Goal: Information Seeking & Learning: Learn about a topic

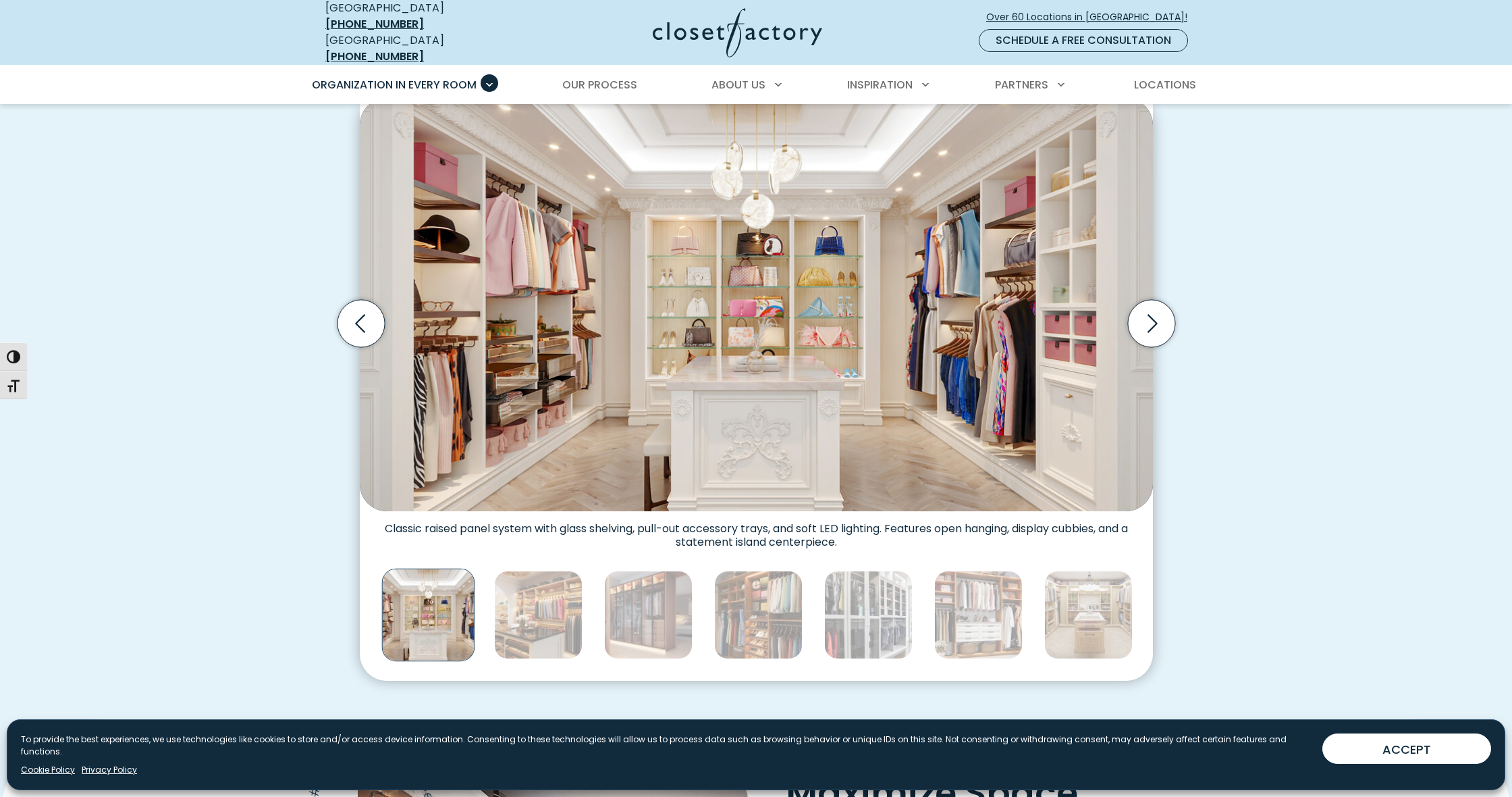
scroll to position [440, 0]
click at [1153, 323] on icon "Next slide" at bounding box center [1150, 322] width 47 height 48
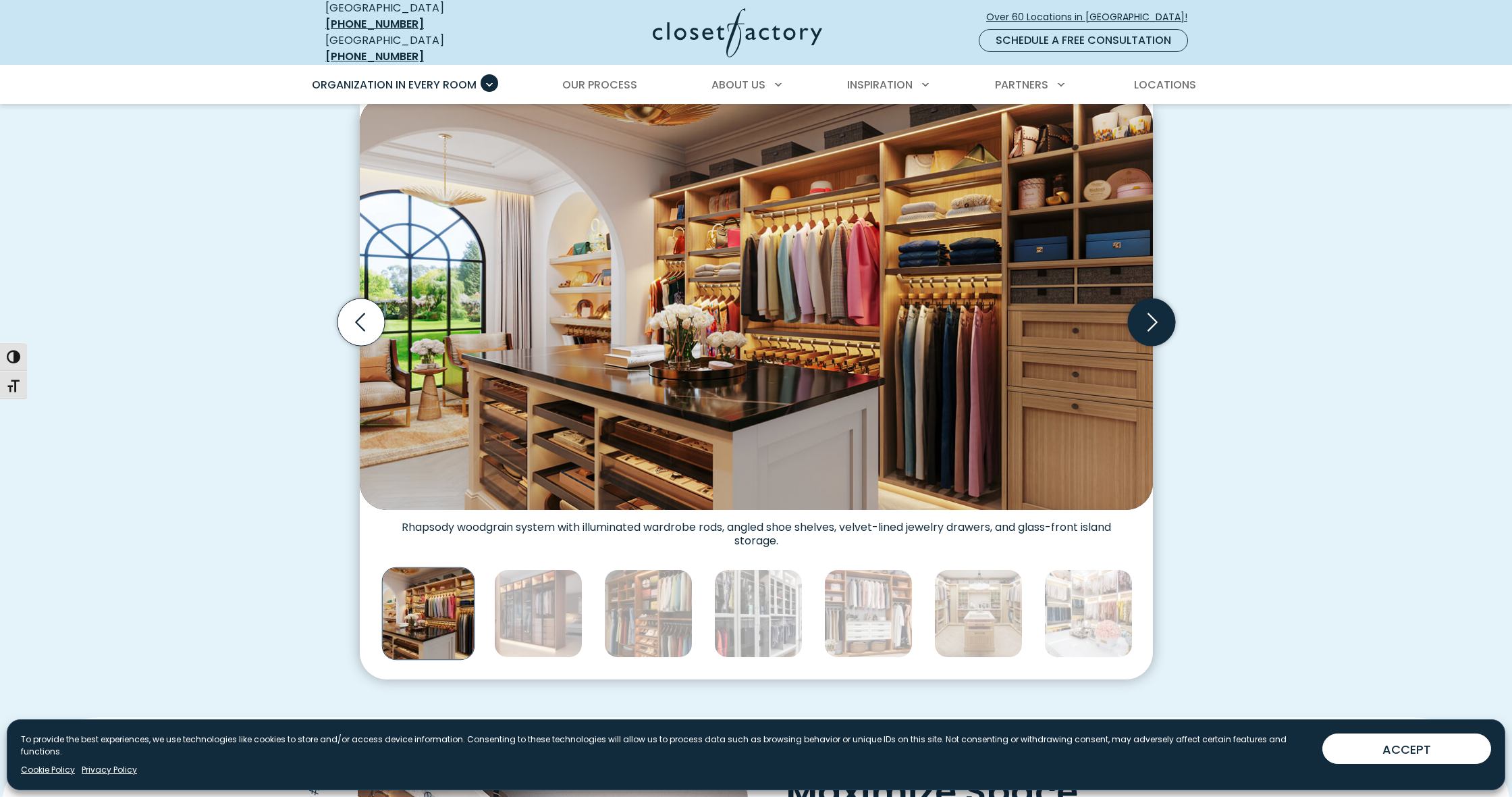
click at [1153, 323] on icon "Next slide" at bounding box center [1150, 322] width 47 height 48
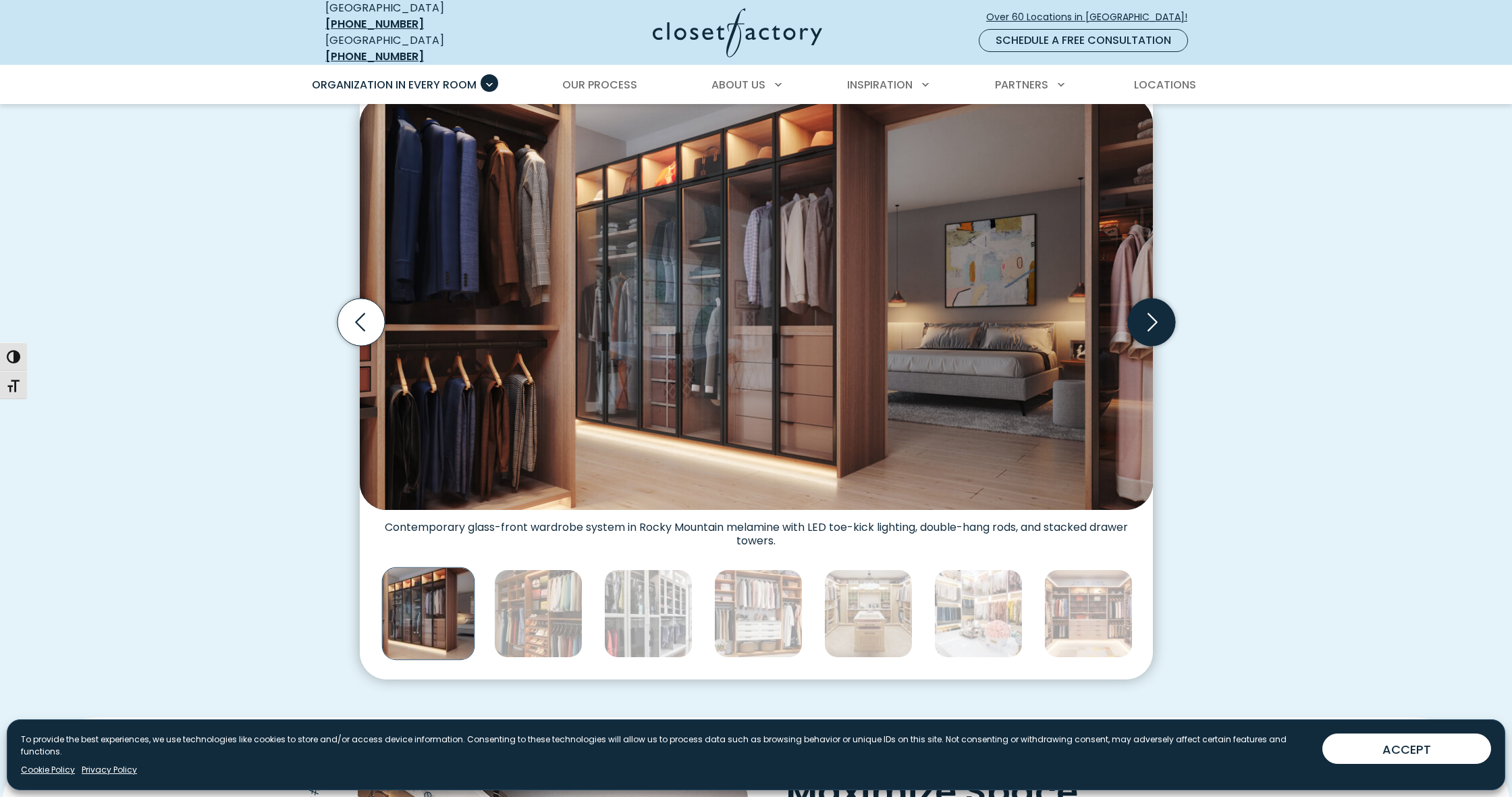
click at [1153, 323] on icon "Next slide" at bounding box center [1150, 322] width 47 height 48
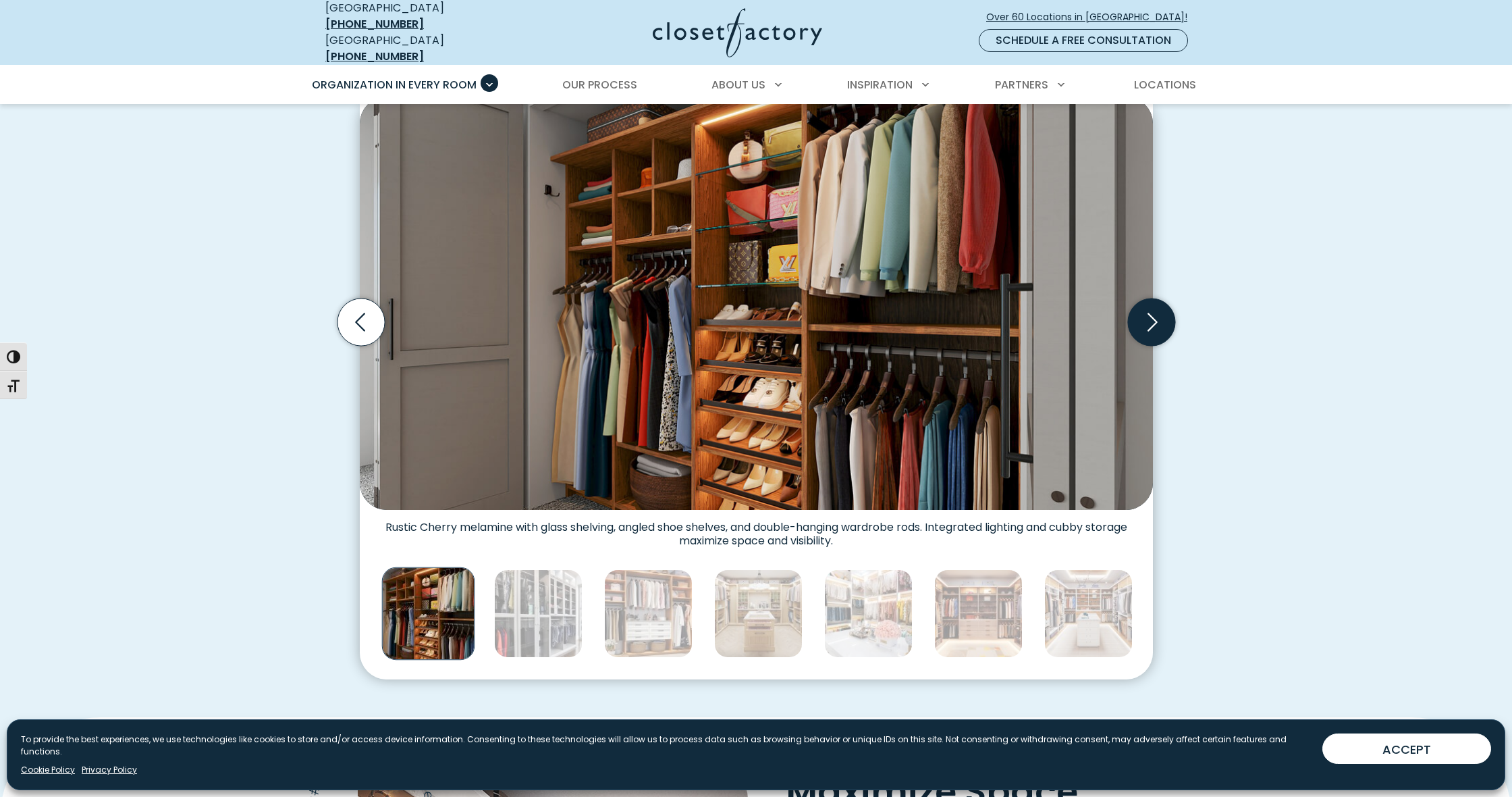
click at [1153, 323] on icon "Next slide" at bounding box center [1150, 322] width 47 height 48
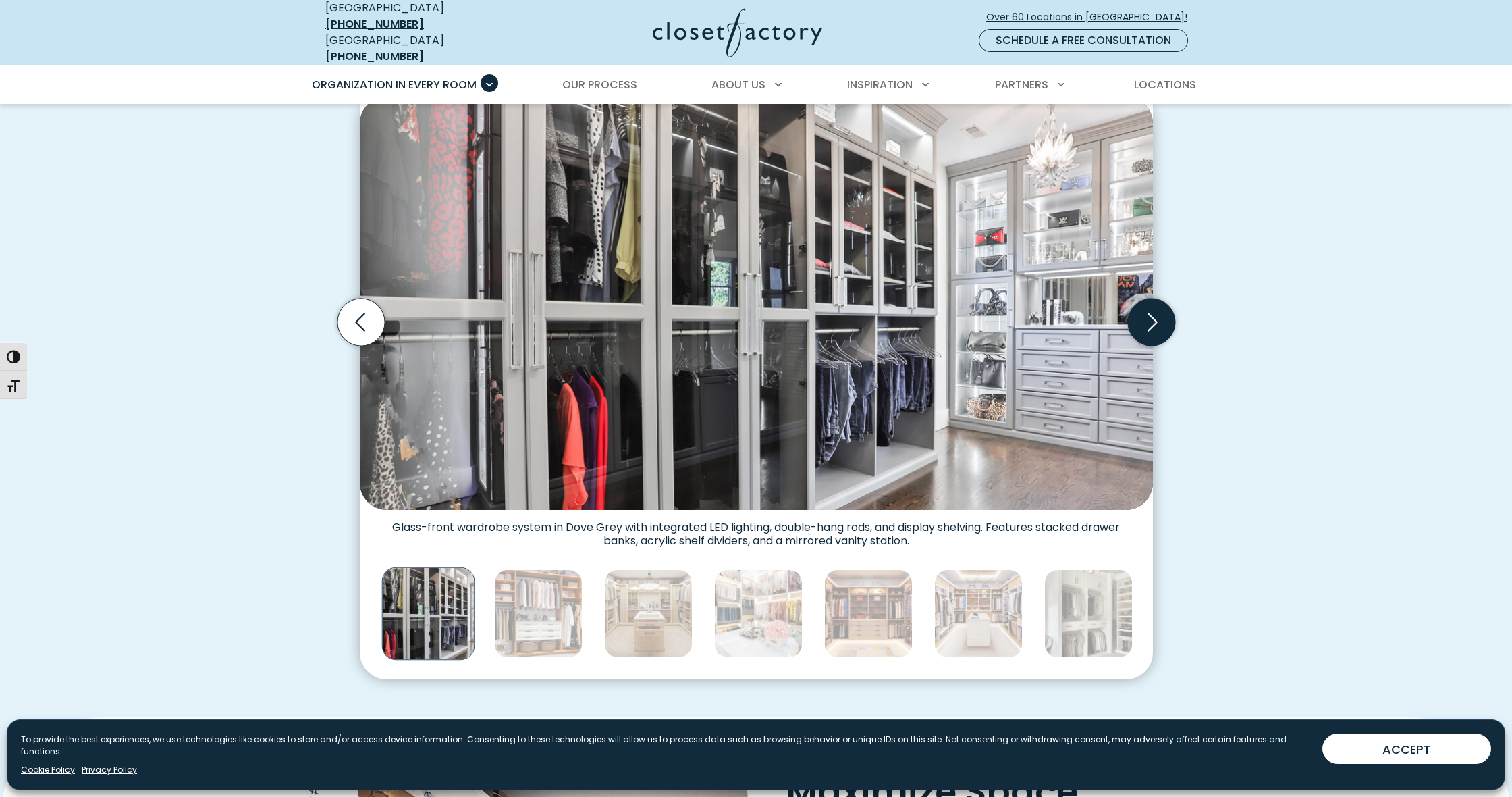
click at [1153, 323] on icon "Next slide" at bounding box center [1150, 322] width 47 height 48
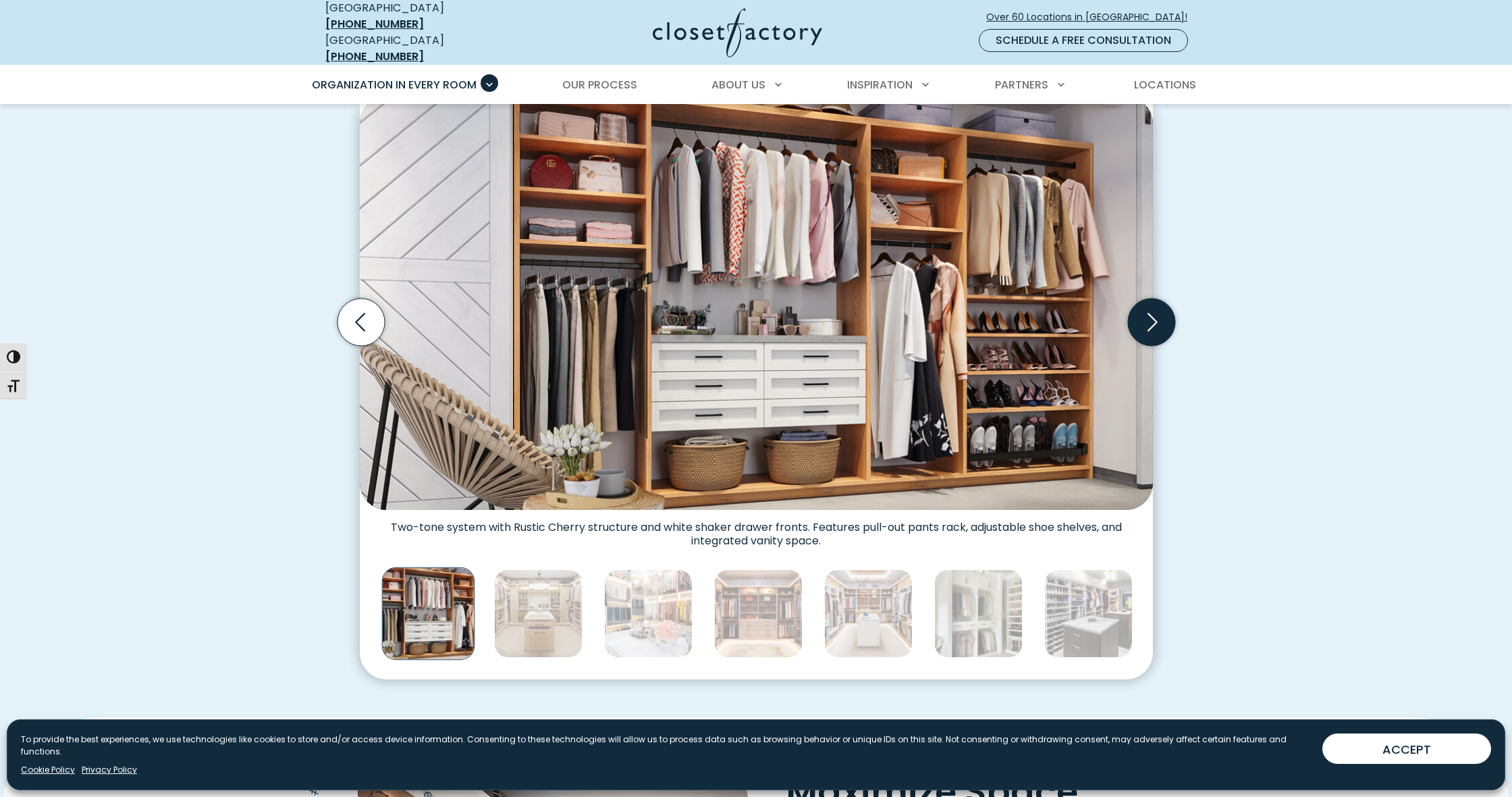
click at [1153, 323] on icon "Next slide" at bounding box center [1150, 322] width 47 height 48
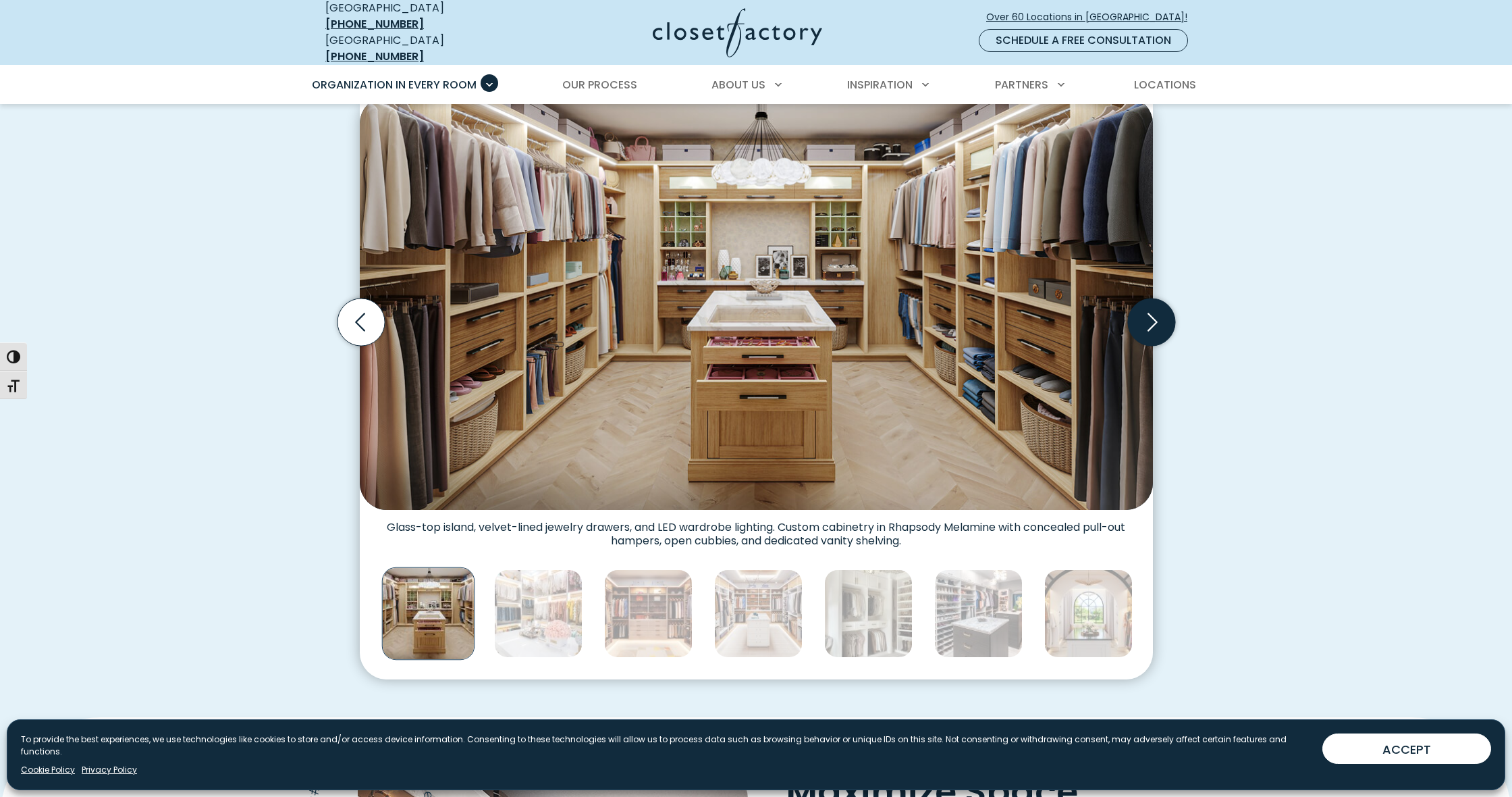
click at [1153, 323] on icon "Next slide" at bounding box center [1150, 322] width 47 height 48
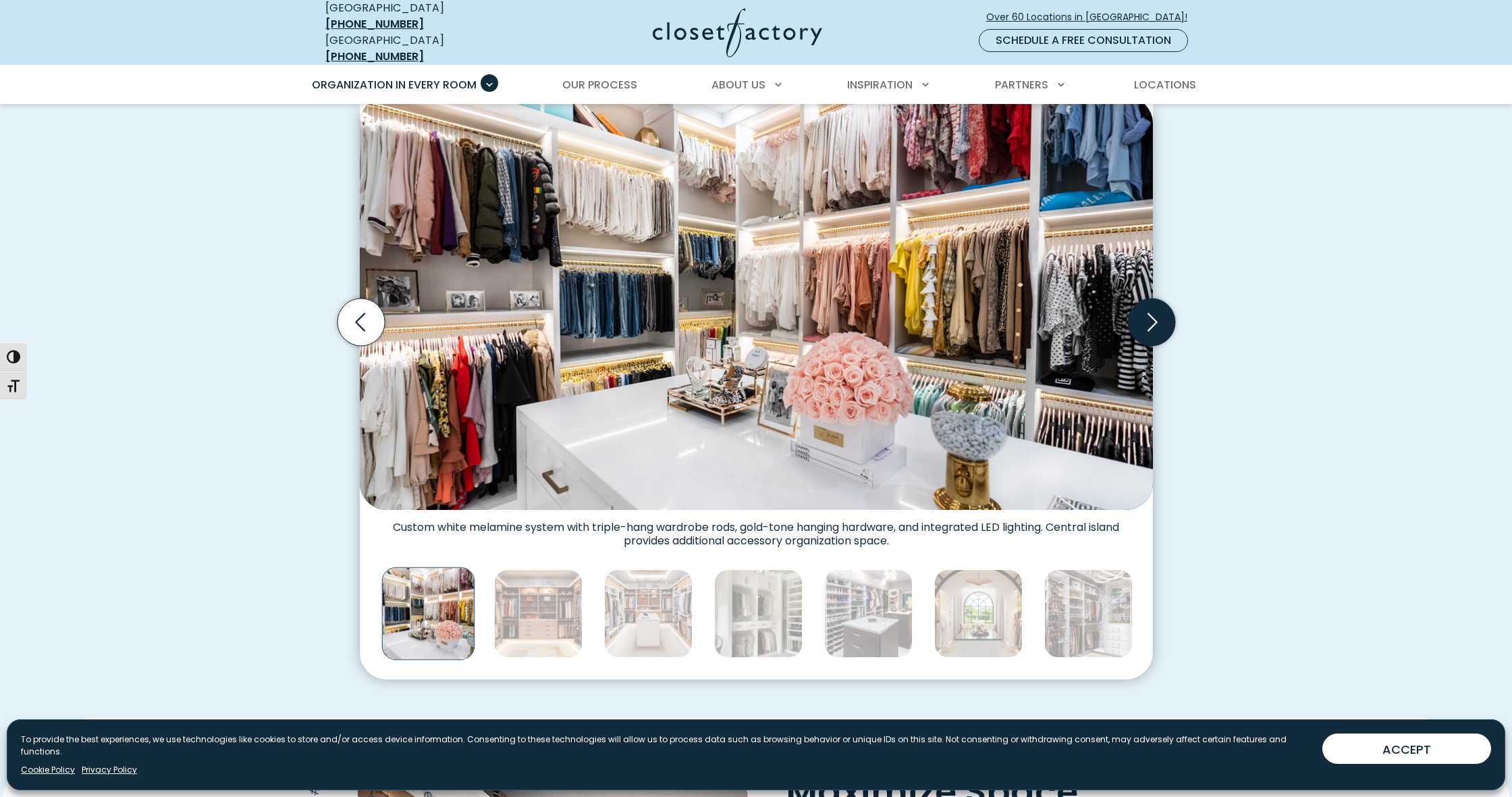
click at [1153, 323] on icon "Next slide" at bounding box center [1150, 322] width 47 height 48
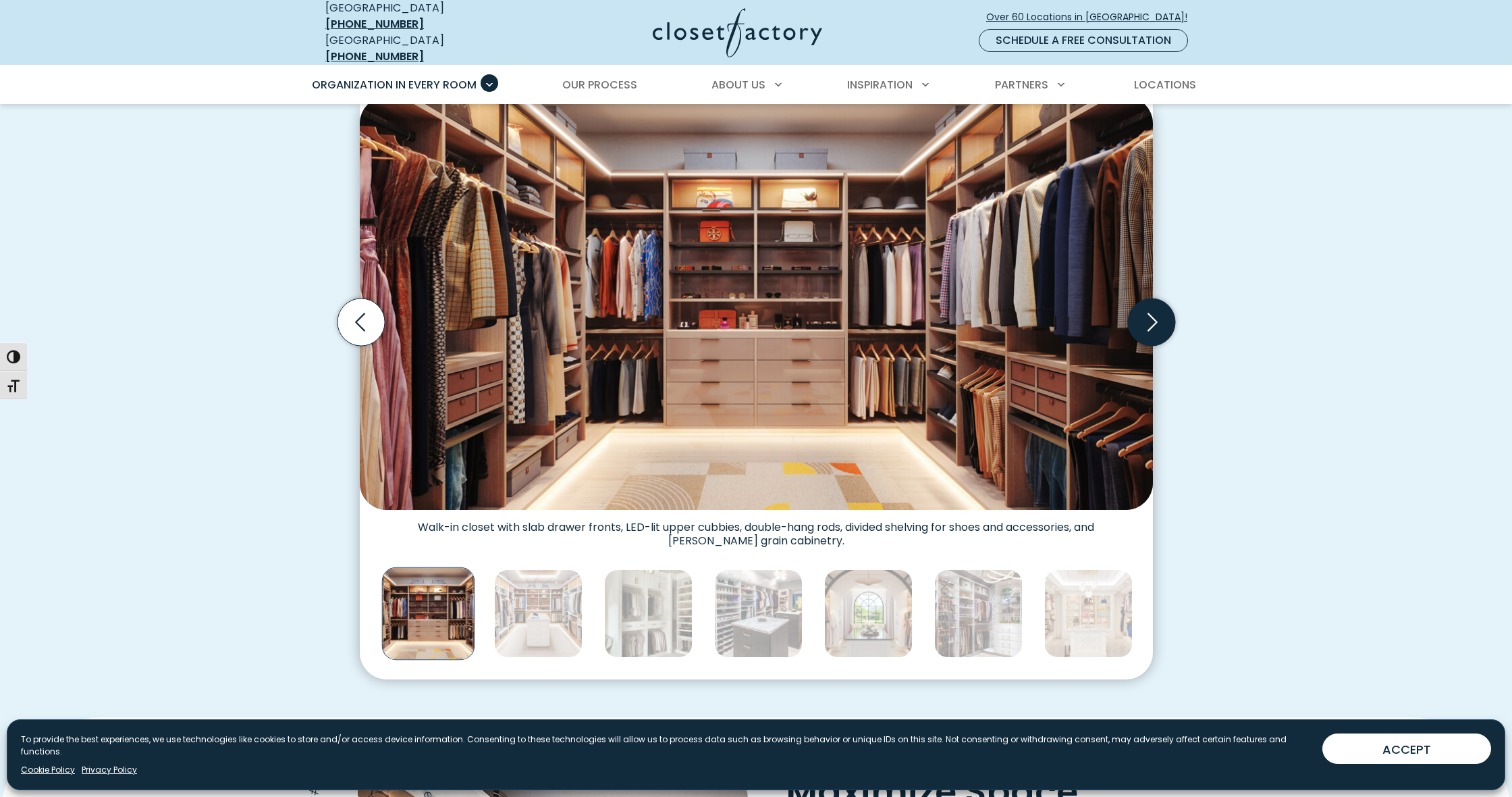
click at [1153, 323] on icon "Next slide" at bounding box center [1150, 322] width 47 height 48
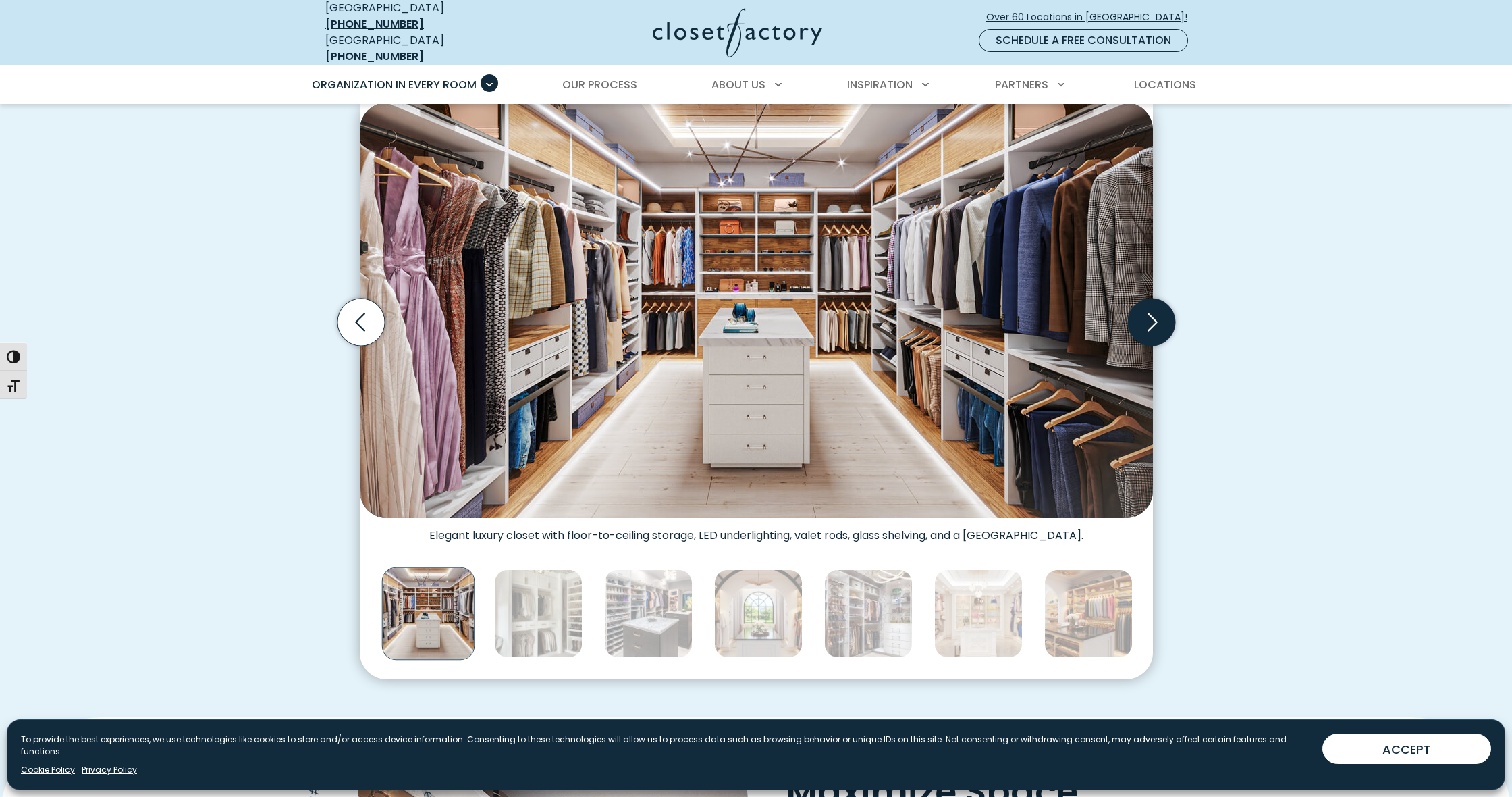
click at [1153, 323] on icon "Next slide" at bounding box center [1150, 322] width 47 height 48
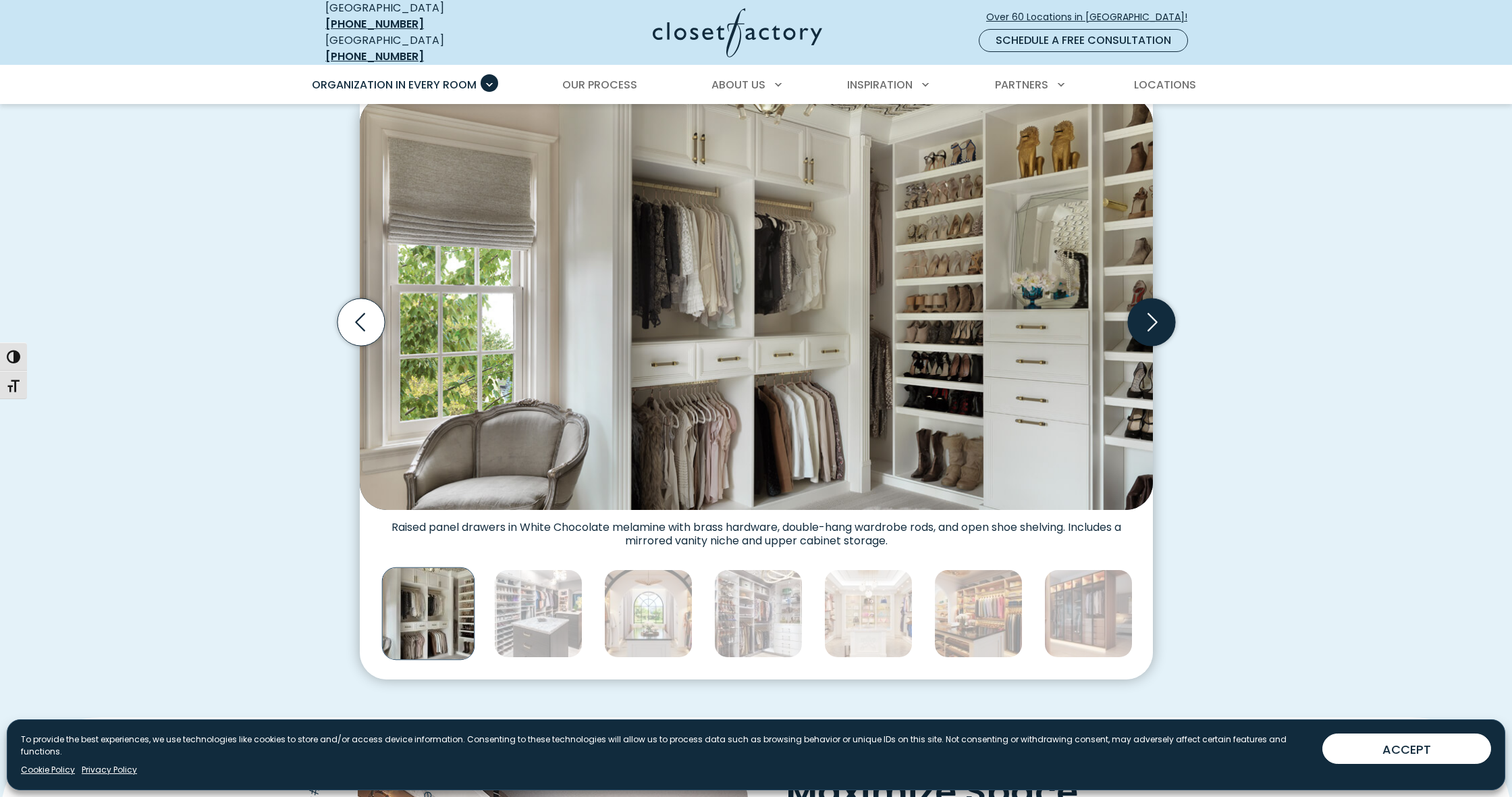
click at [1153, 323] on icon "Next slide" at bounding box center [1150, 322] width 47 height 48
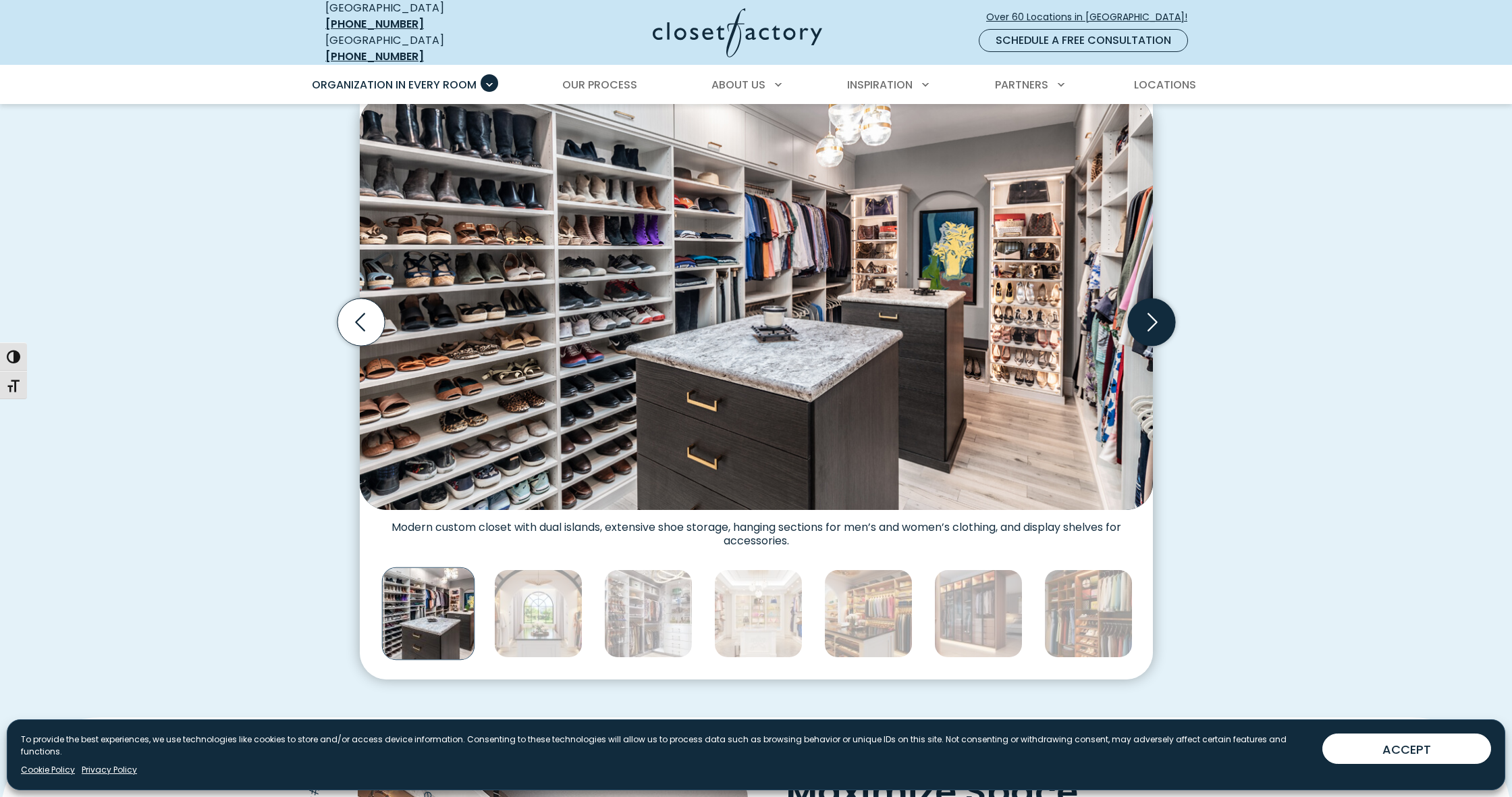
click at [1153, 323] on icon "Next slide" at bounding box center [1150, 322] width 47 height 48
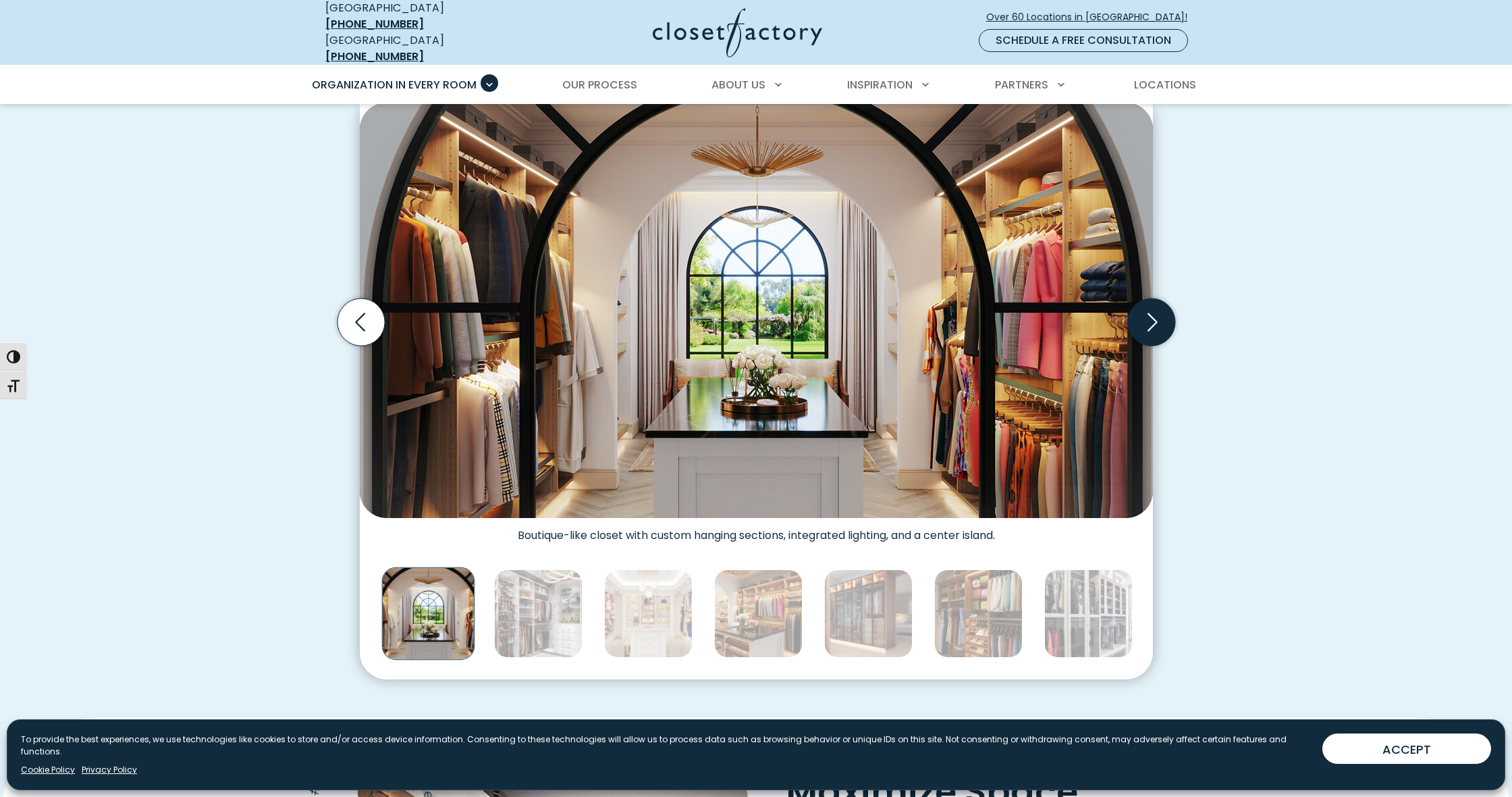
click at [1153, 323] on icon "Next slide" at bounding box center [1150, 322] width 47 height 48
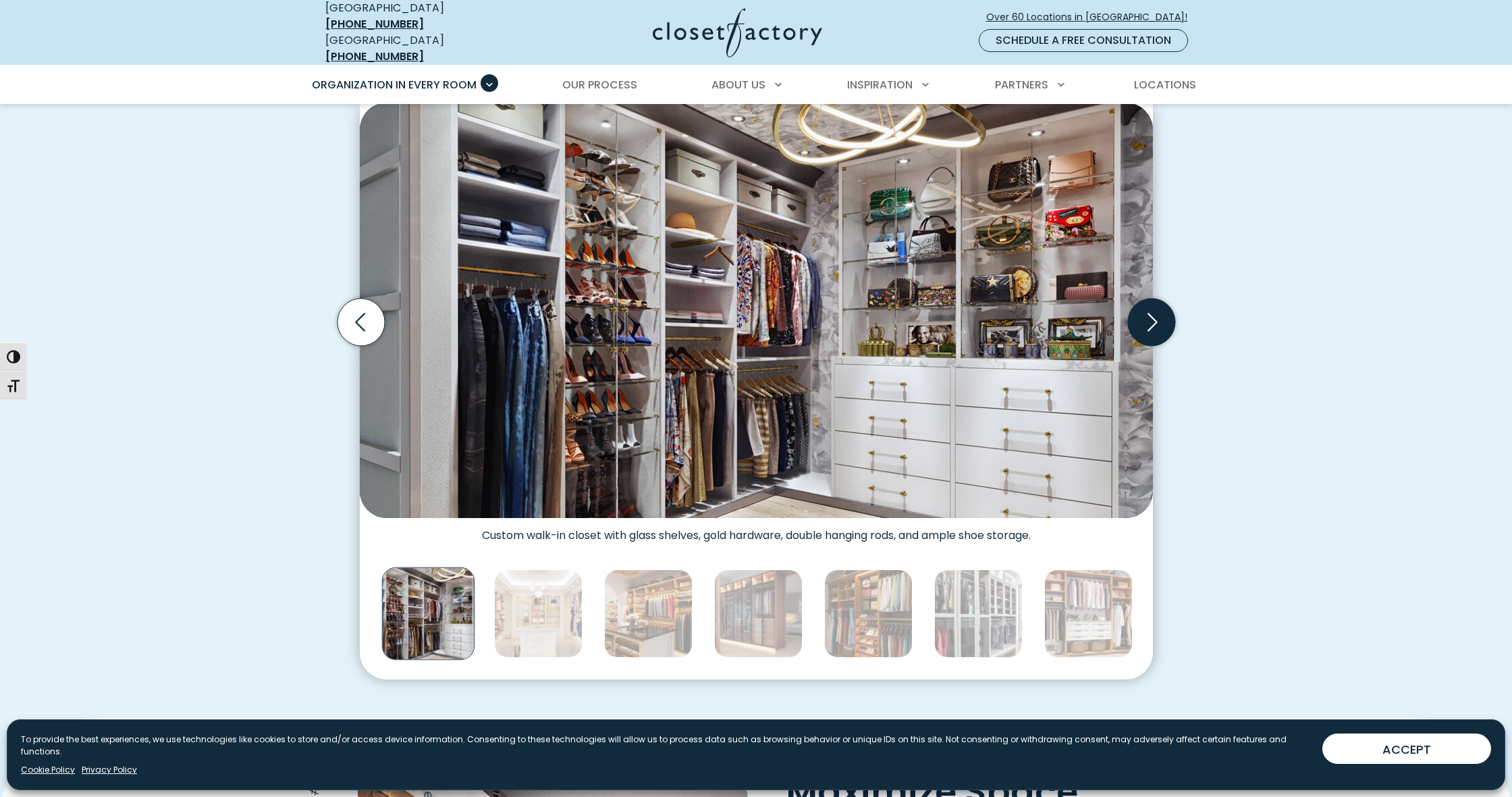
click at [1153, 323] on icon "Next slide" at bounding box center [1150, 322] width 47 height 48
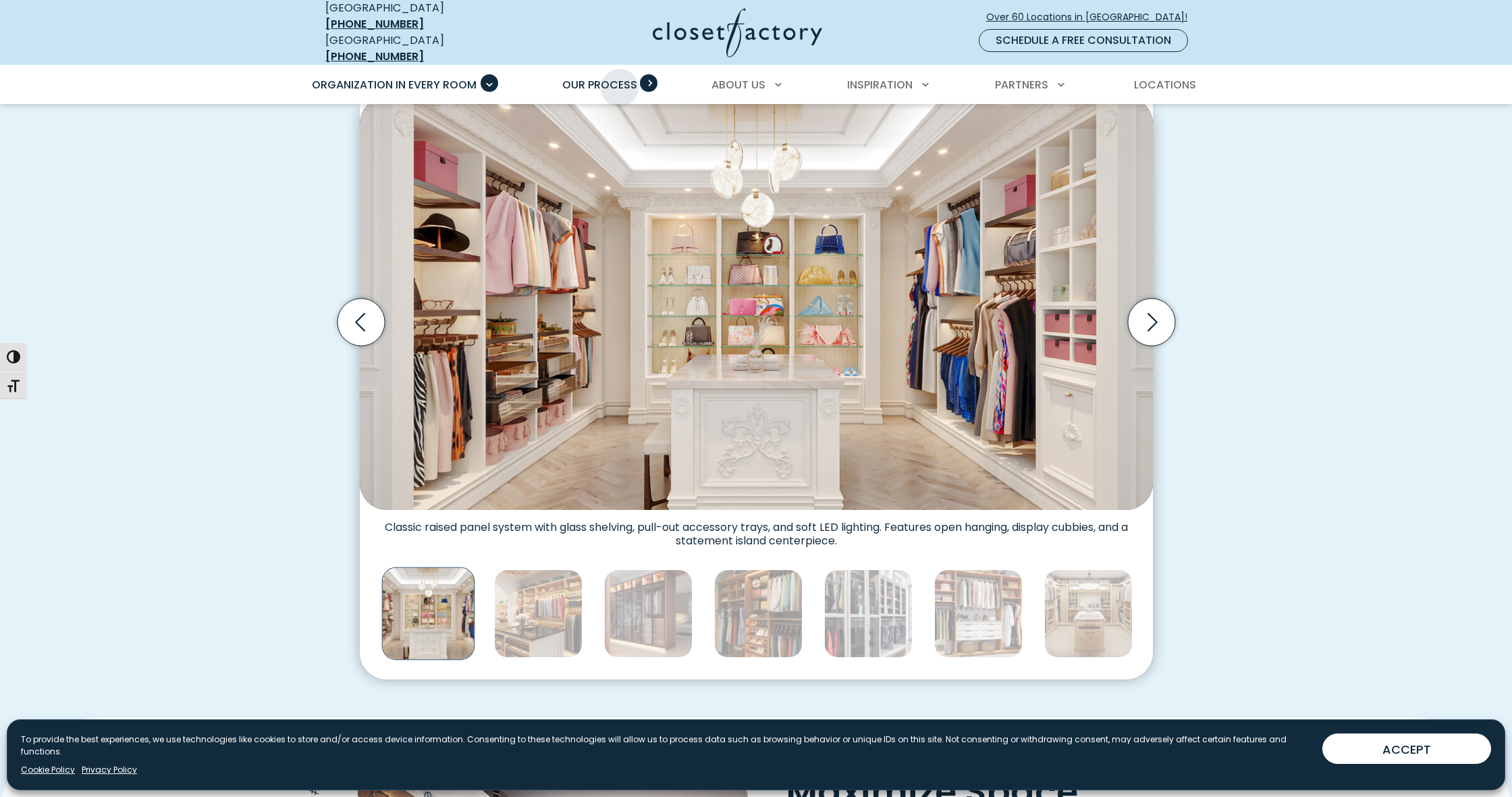
click at [620, 78] on span "Our Process" at bounding box center [600, 85] width 75 height 16
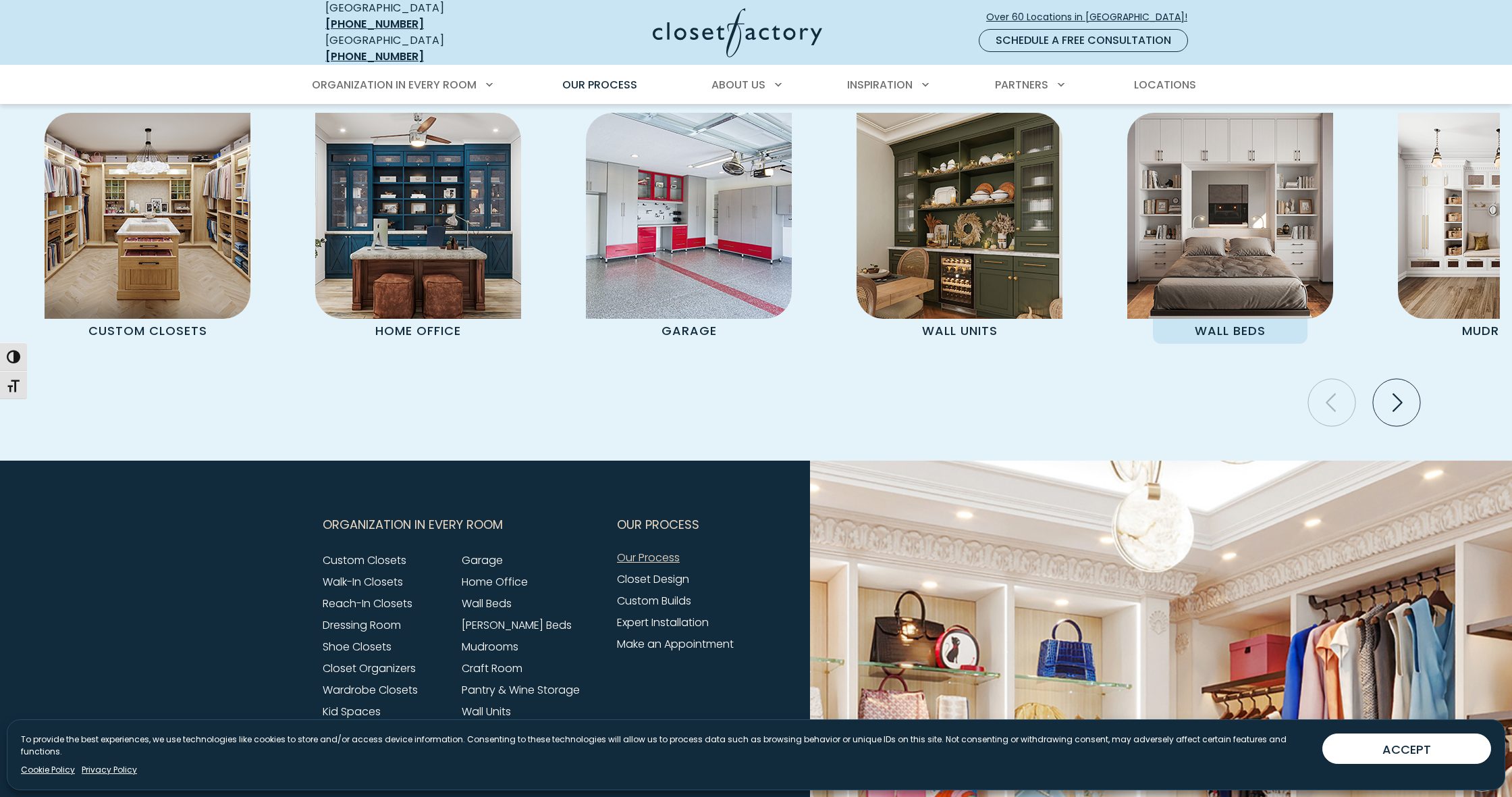
scroll to position [2904, 0]
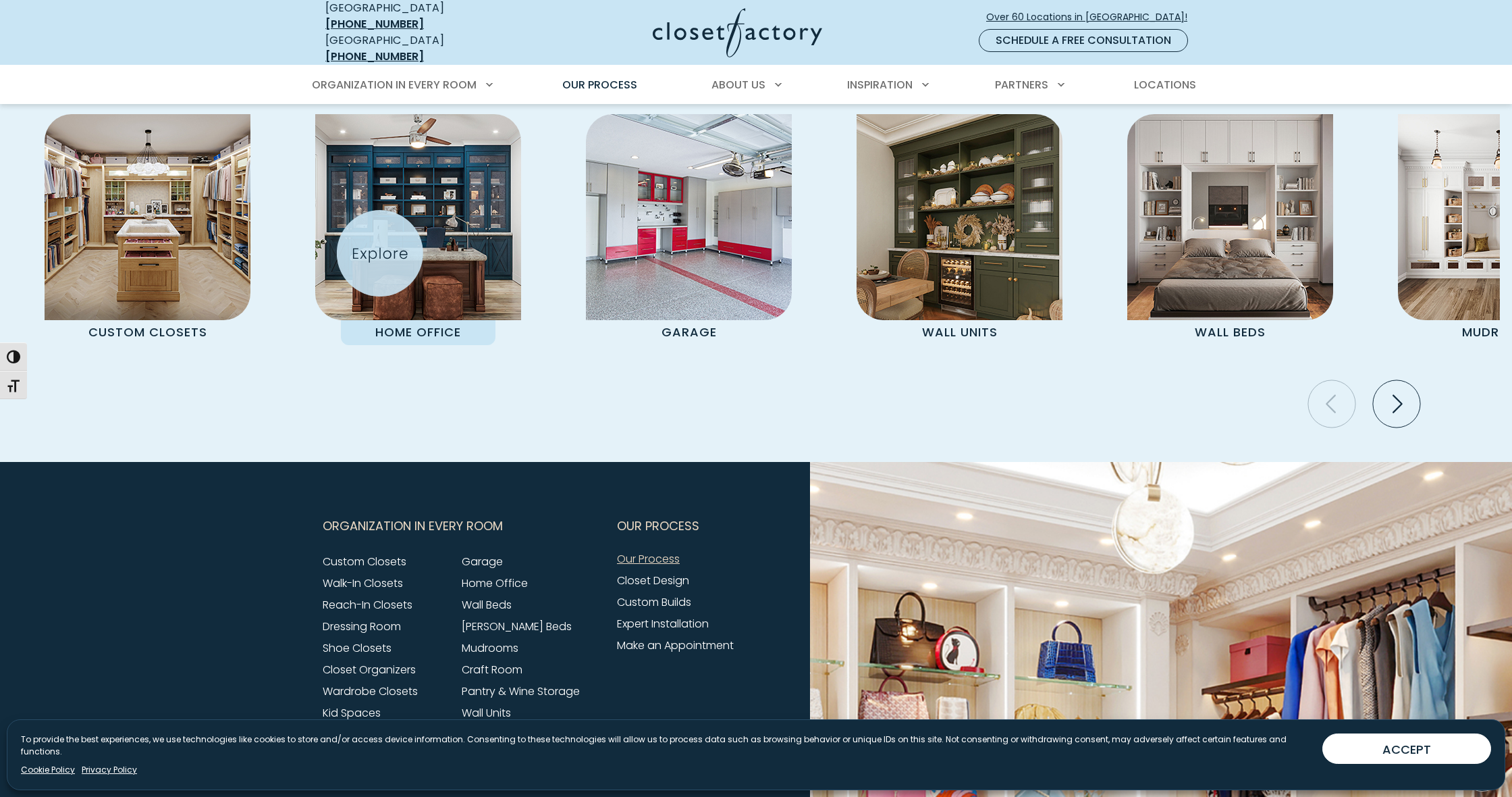
click at [380, 253] on img "Pages Gallery" at bounding box center [418, 217] width 206 height 206
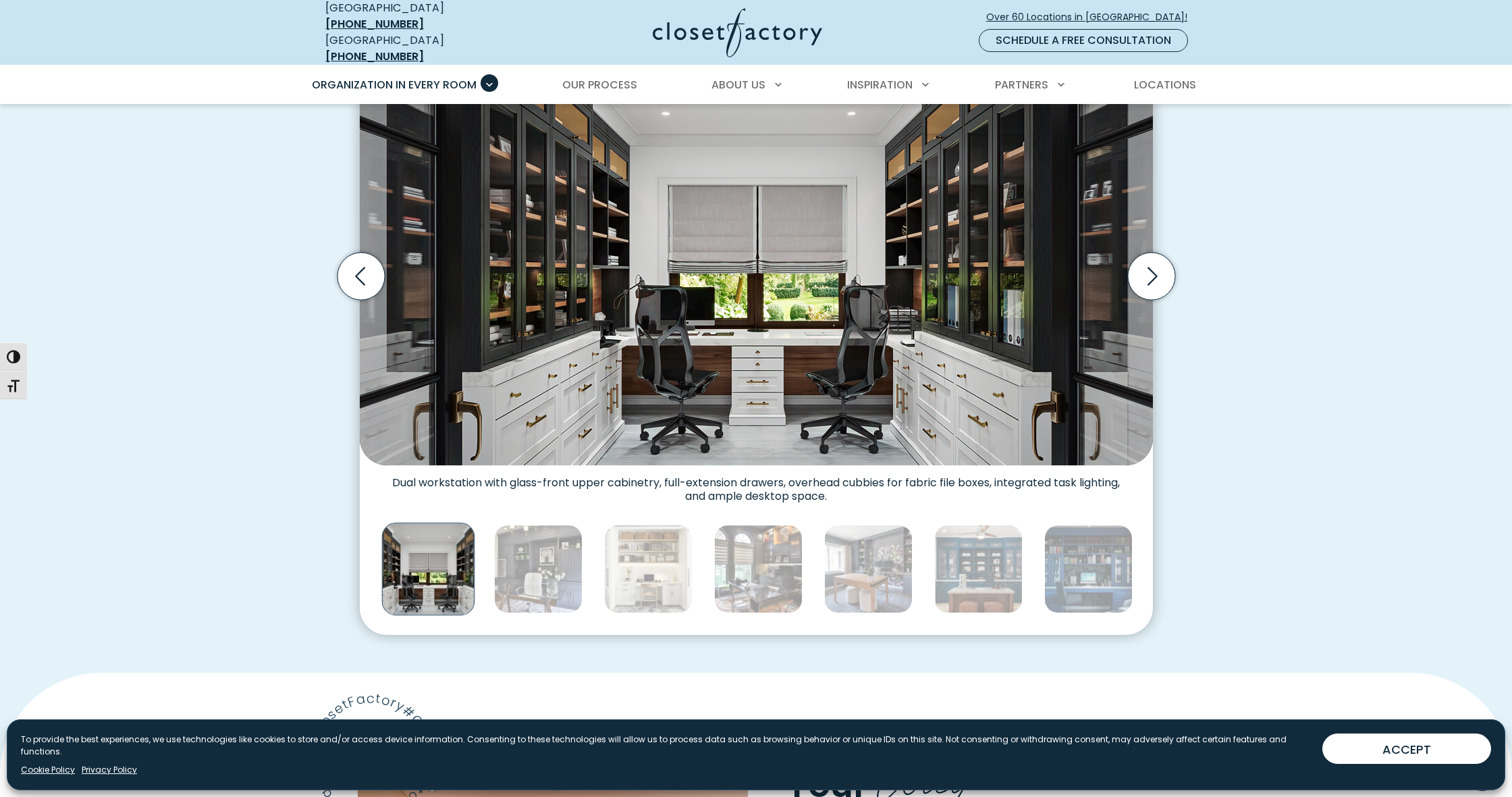
scroll to position [465, 0]
click at [1151, 271] on icon "Next slide" at bounding box center [1150, 277] width 47 height 48
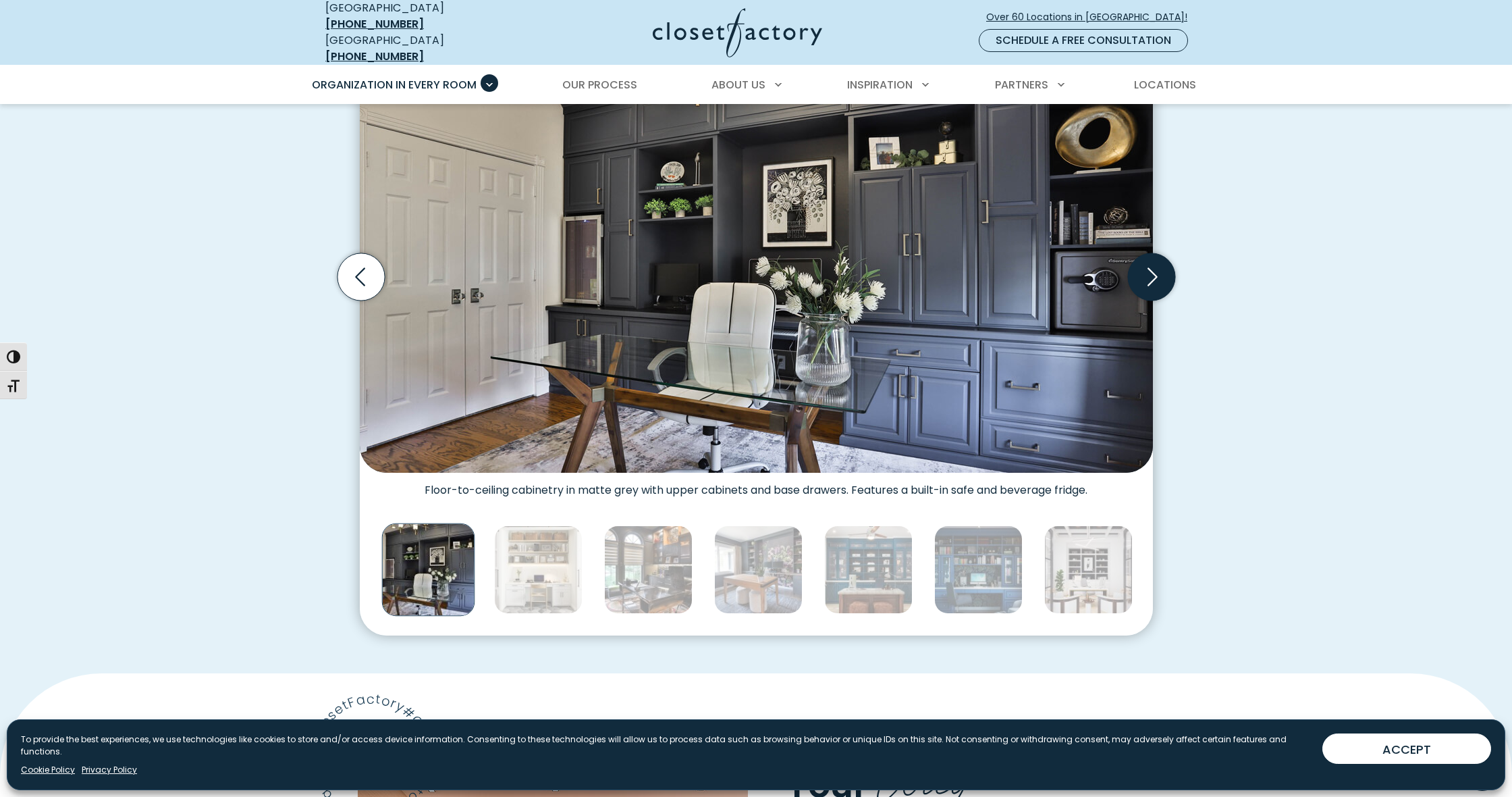
click at [1151, 271] on icon "Next slide" at bounding box center [1150, 277] width 47 height 48
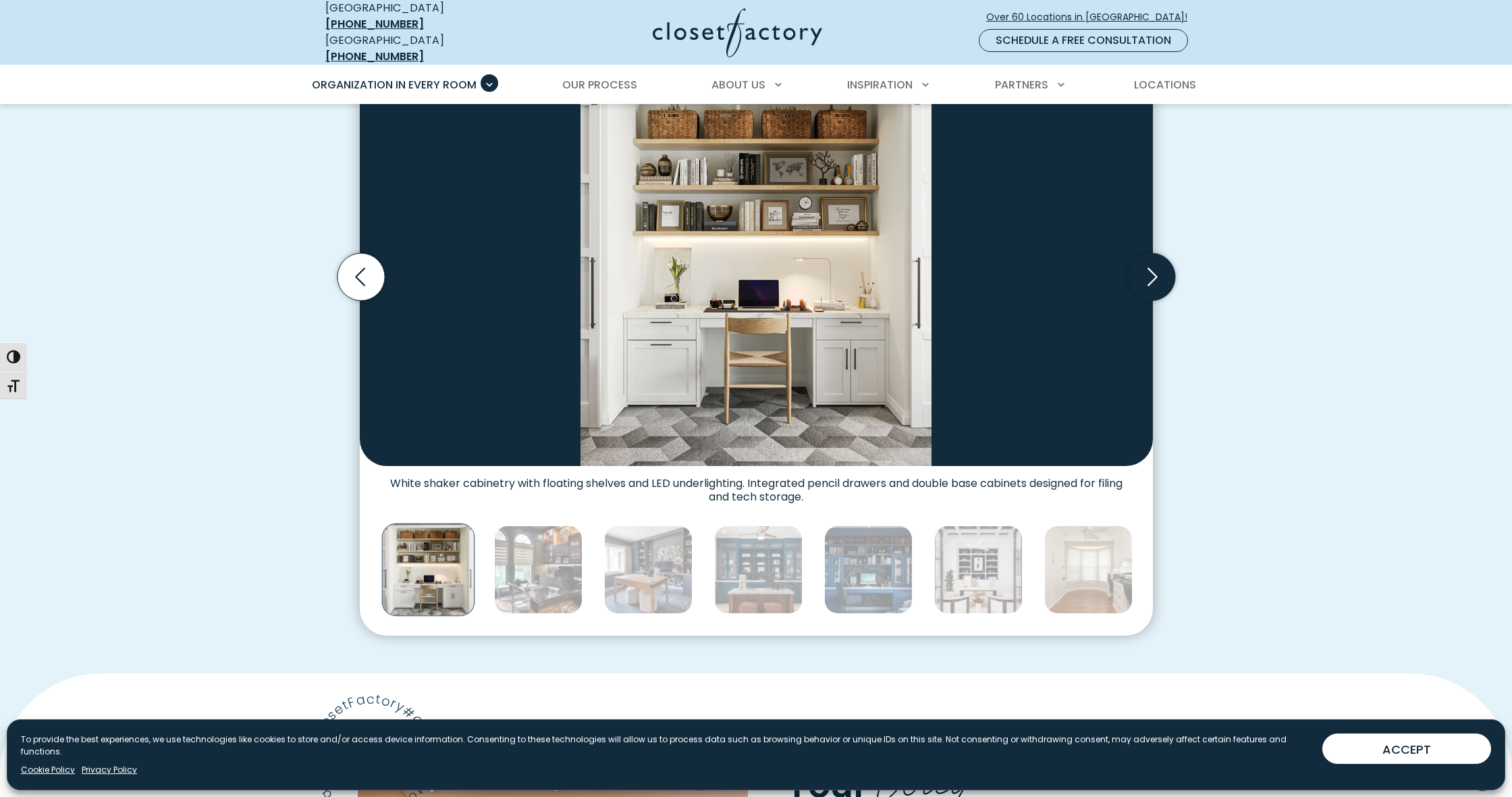
click at [1151, 271] on icon "Next slide" at bounding box center [1150, 277] width 47 height 48
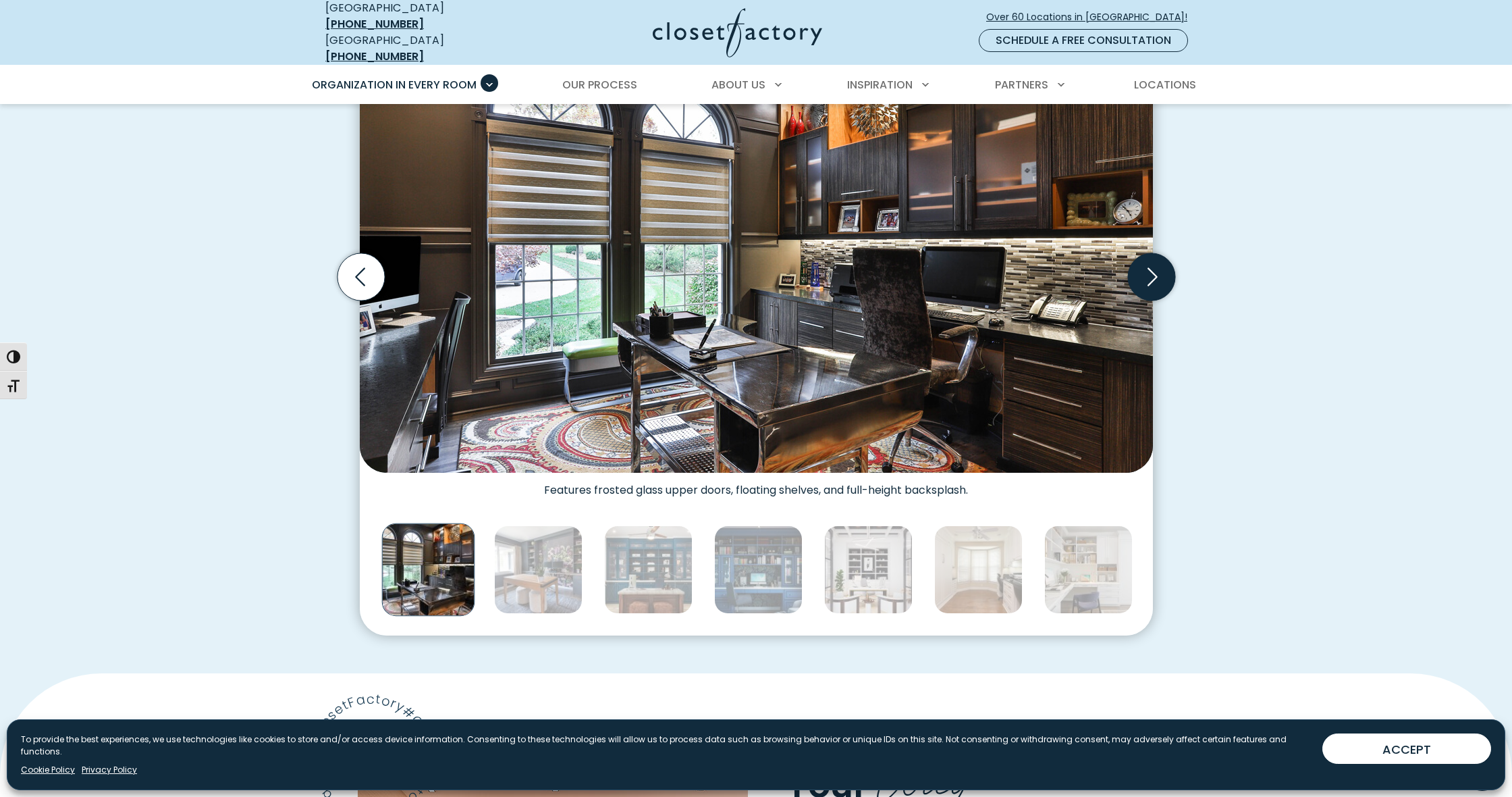
click at [1151, 271] on icon "Next slide" at bounding box center [1150, 277] width 47 height 48
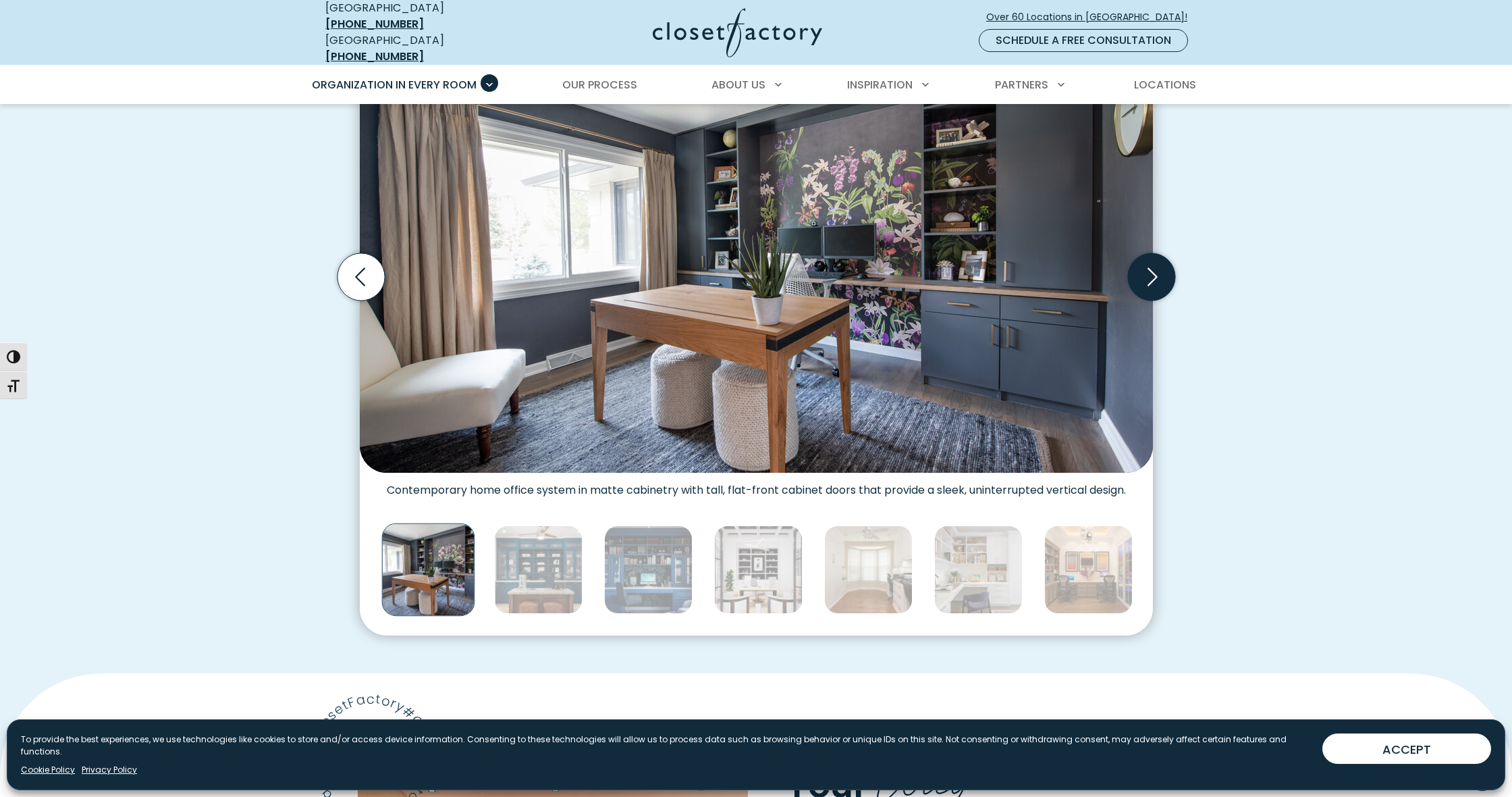
click at [1151, 271] on icon "Next slide" at bounding box center [1150, 277] width 47 height 48
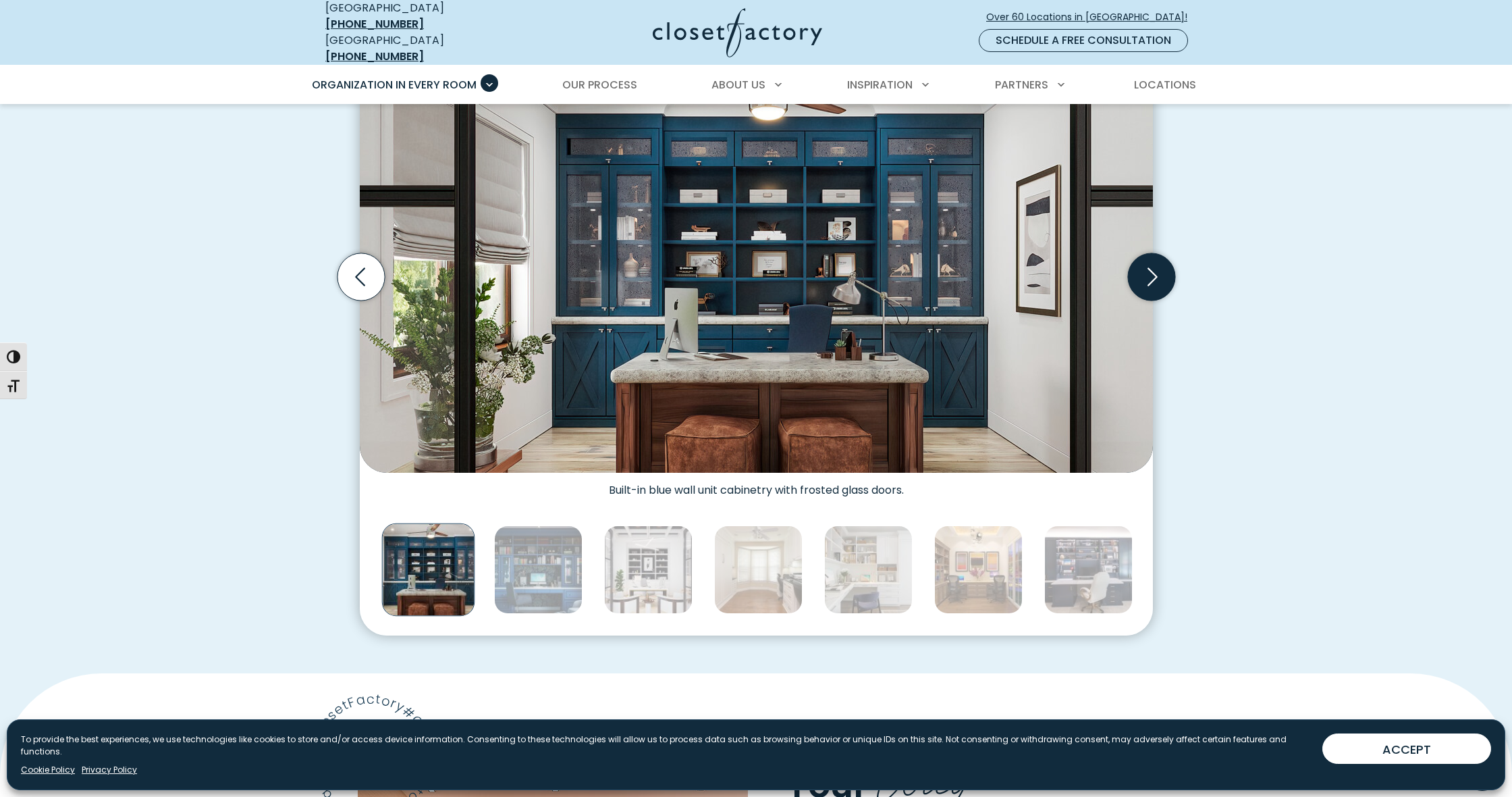
click at [1151, 271] on icon "Next slide" at bounding box center [1150, 277] width 47 height 48
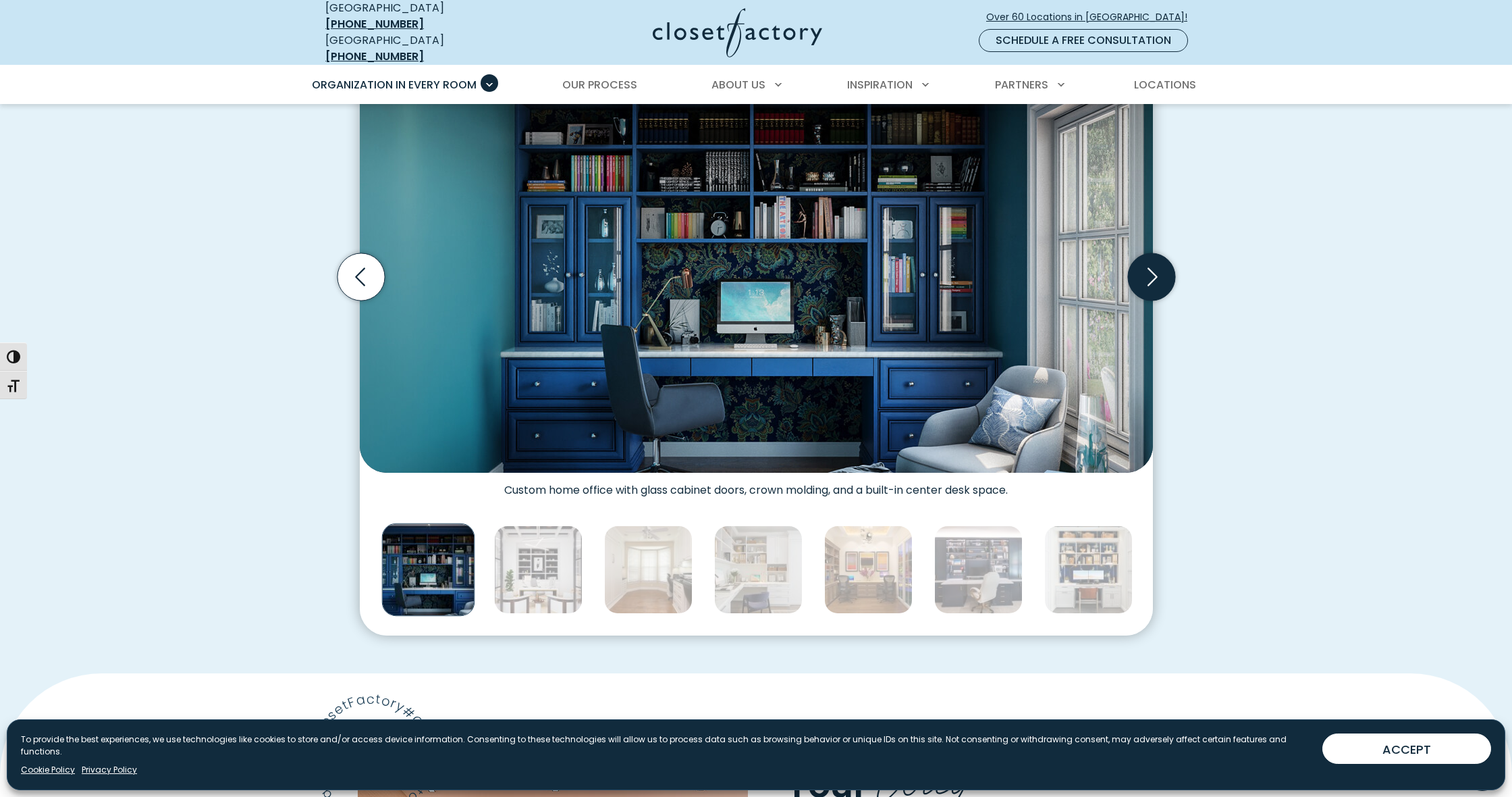
click at [1151, 271] on icon "Next slide" at bounding box center [1150, 277] width 47 height 48
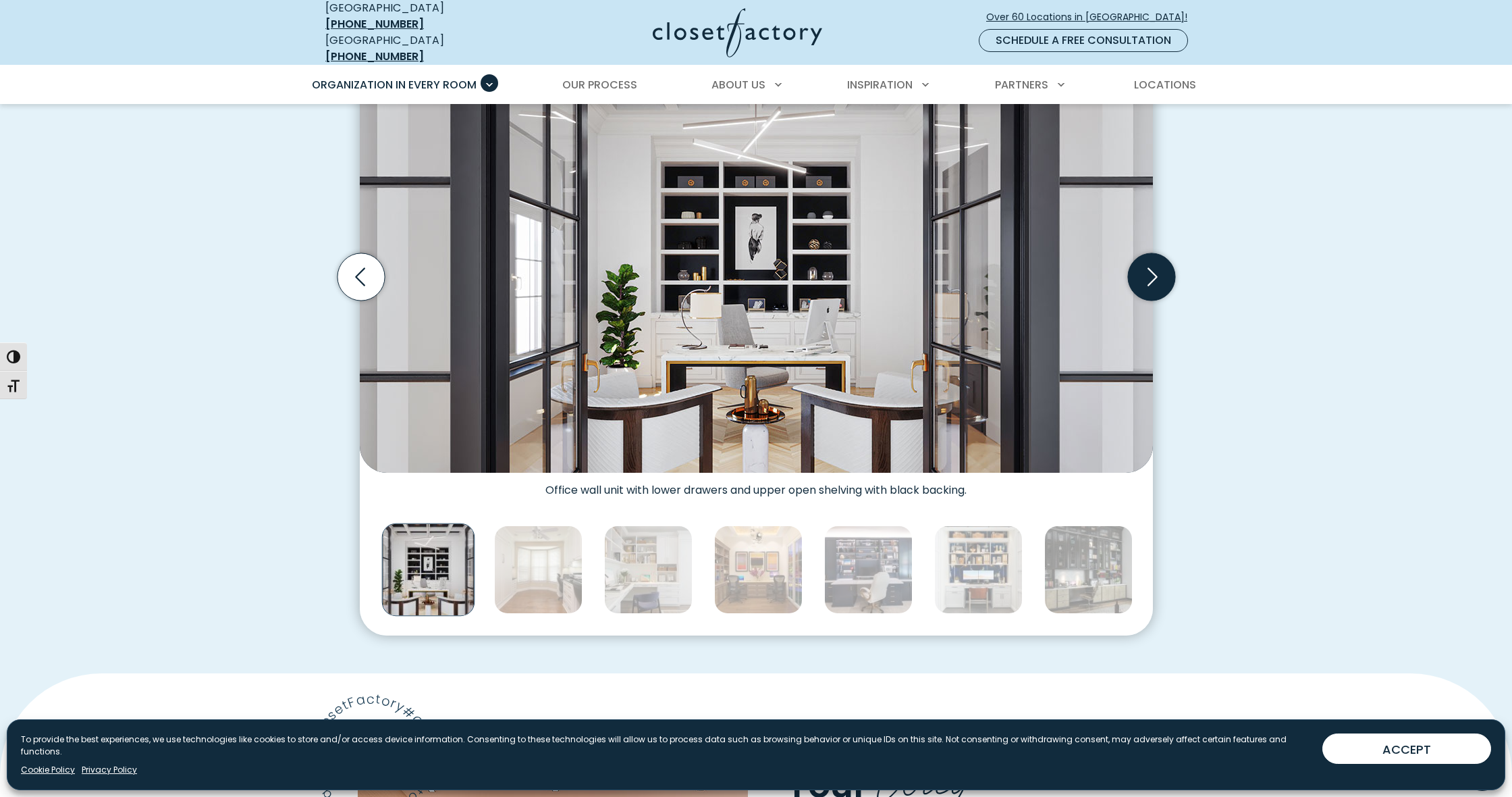
click at [1151, 271] on icon "Next slide" at bounding box center [1150, 277] width 47 height 48
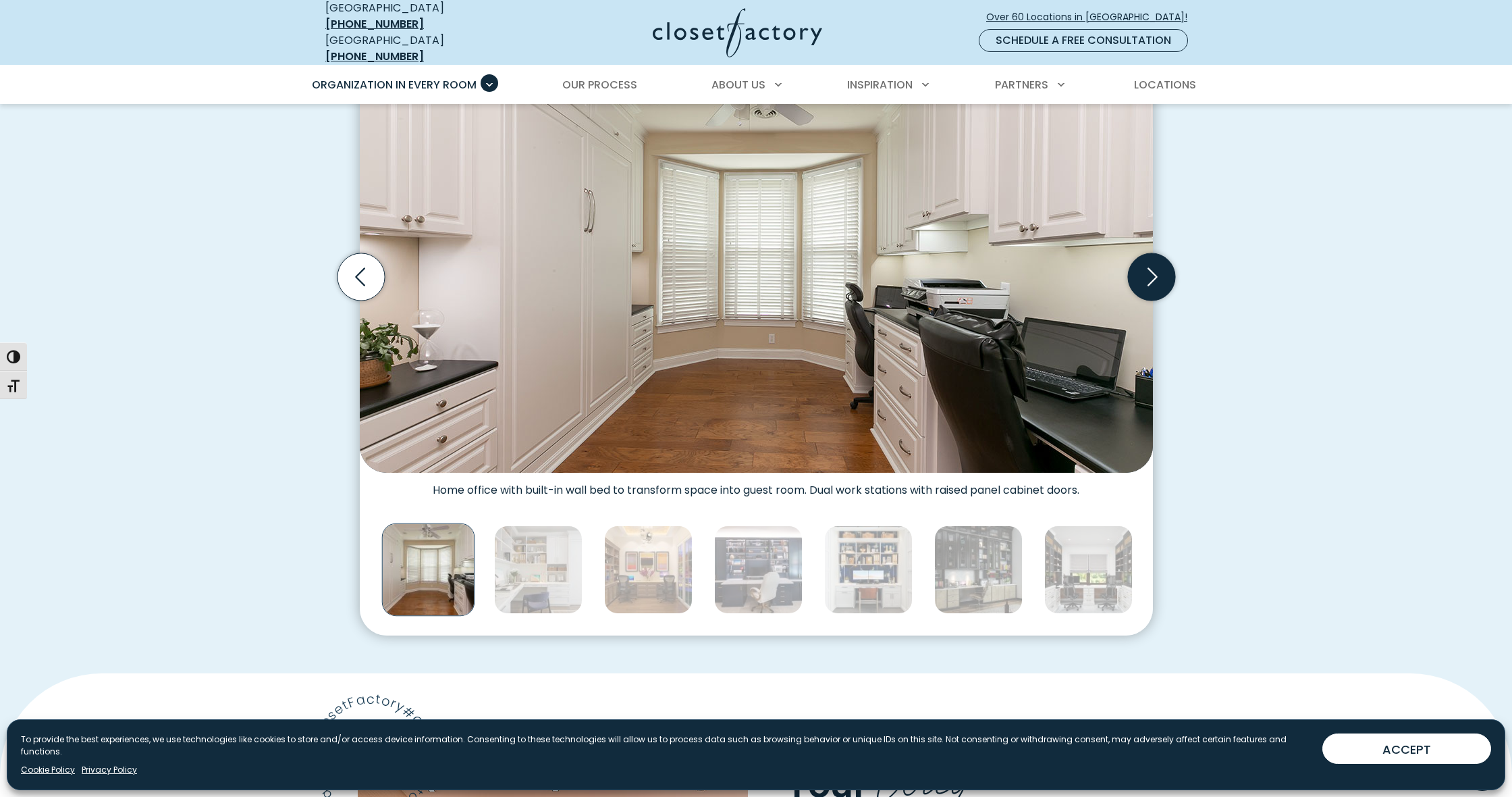
click at [1151, 271] on icon "Next slide" at bounding box center [1150, 277] width 47 height 48
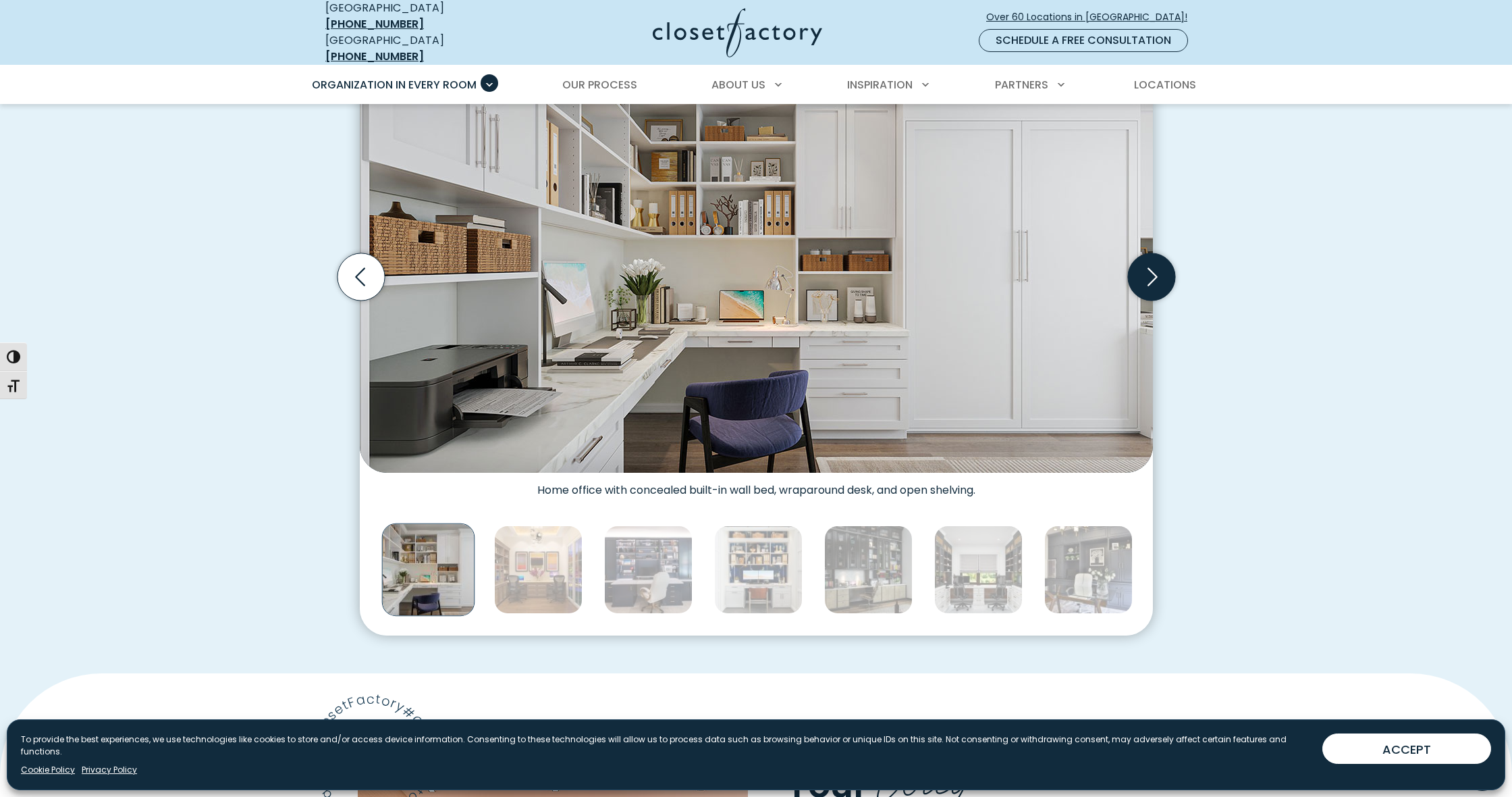
click at [1151, 271] on icon "Next slide" at bounding box center [1150, 277] width 47 height 48
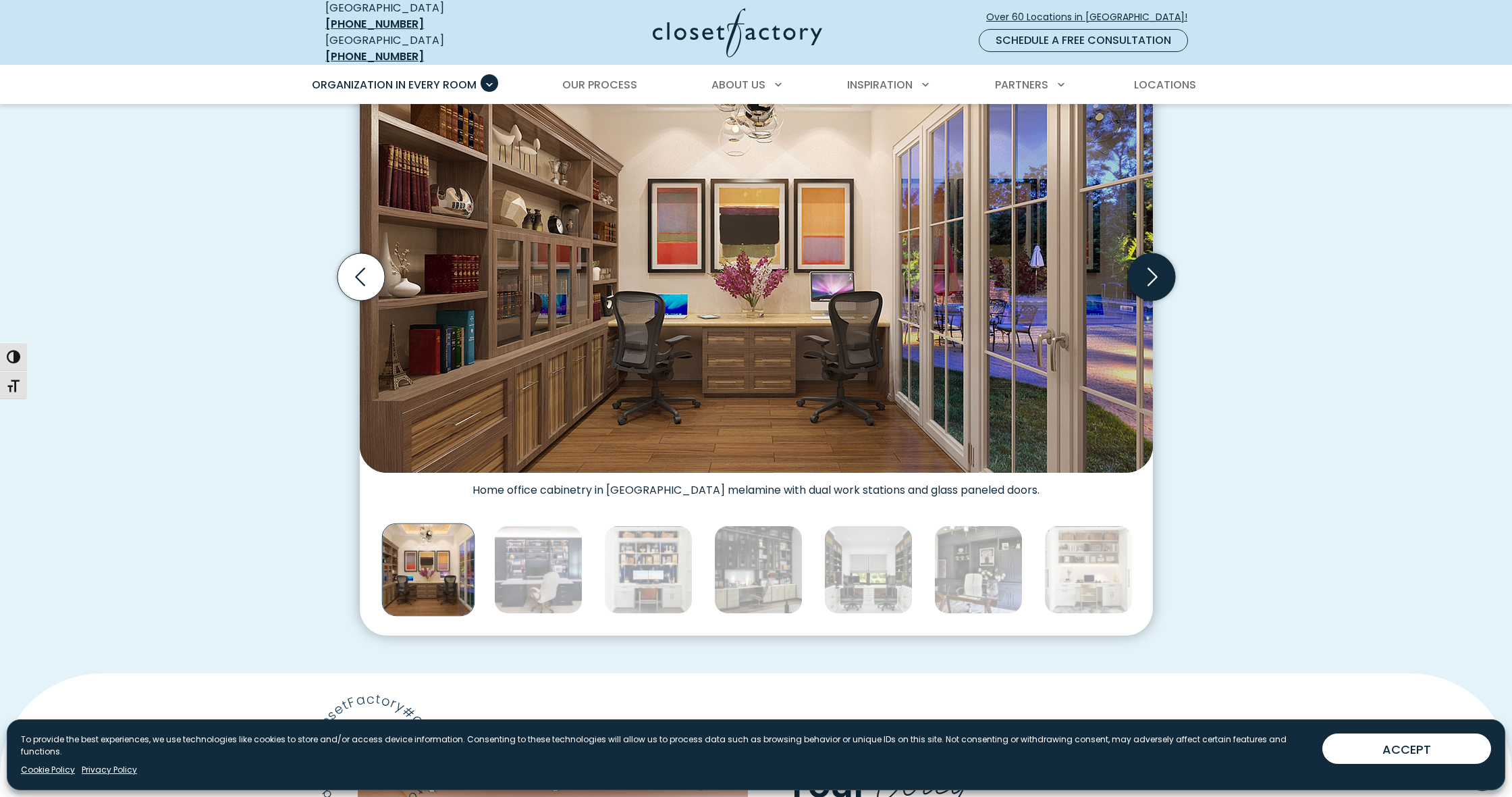
click at [1151, 271] on icon "Next slide" at bounding box center [1150, 277] width 47 height 48
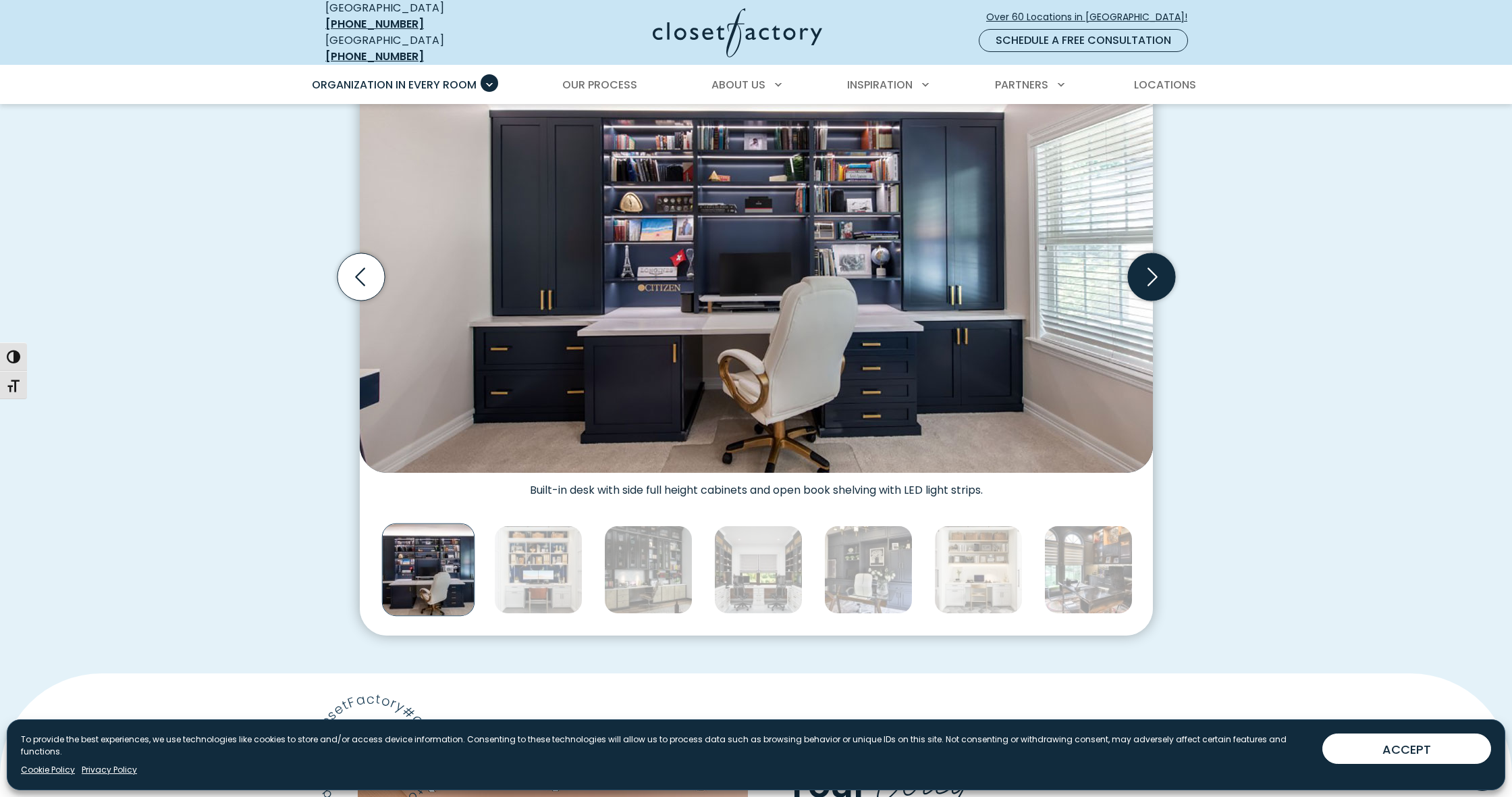
click at [1151, 271] on icon "Next slide" at bounding box center [1150, 277] width 47 height 48
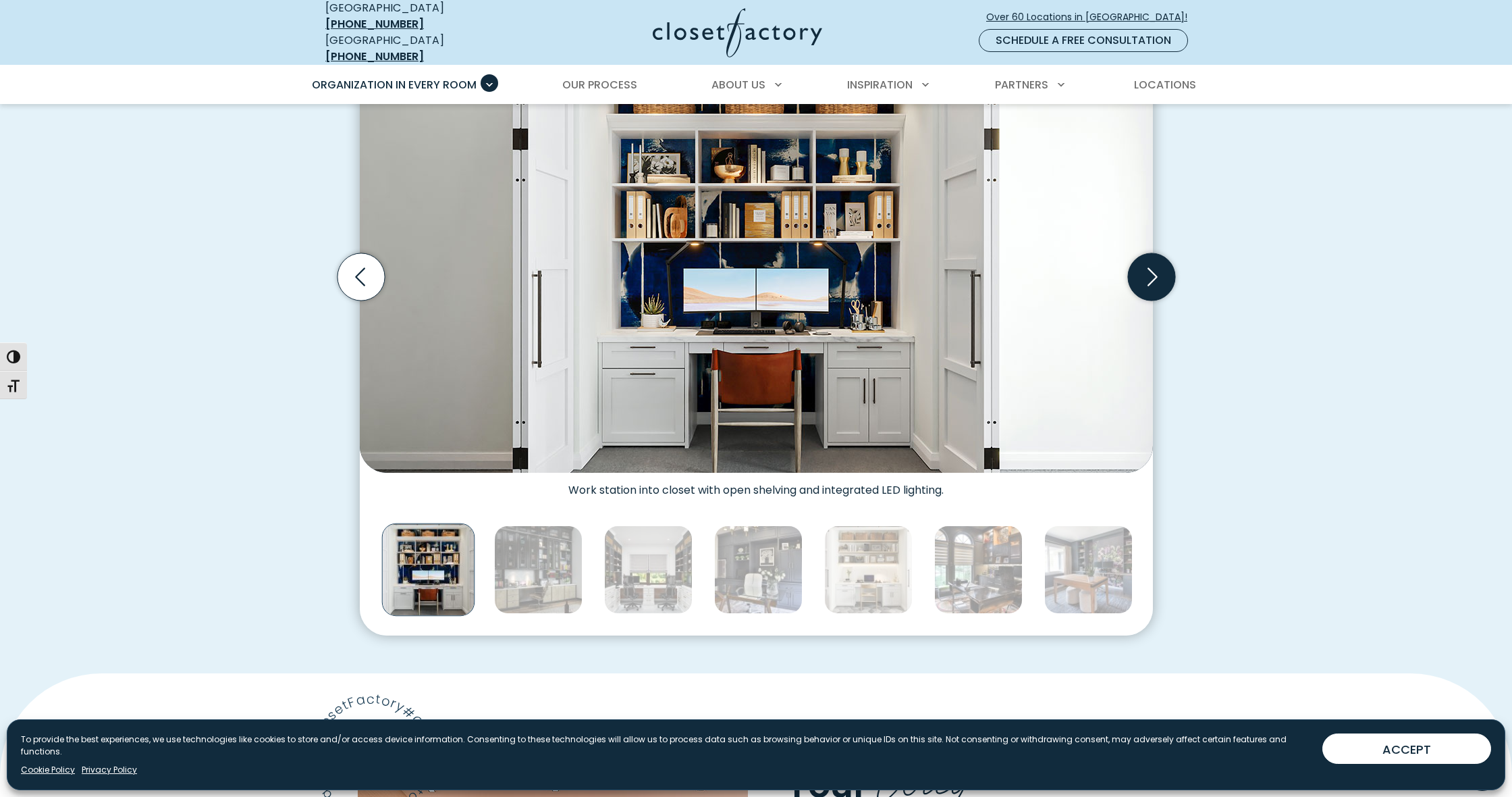
click at [1151, 271] on icon "Next slide" at bounding box center [1150, 277] width 47 height 48
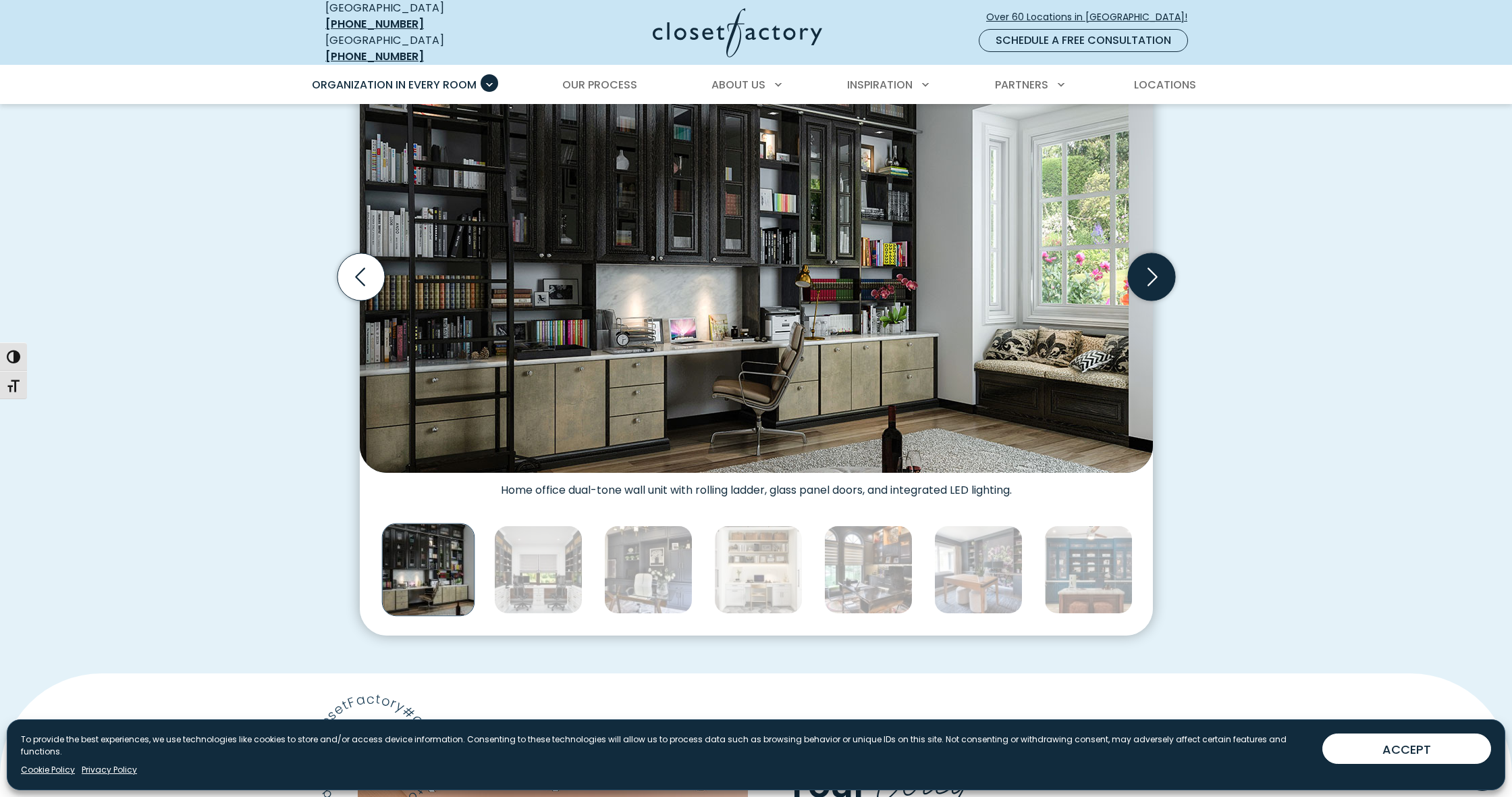
click at [1151, 271] on icon "Next slide" at bounding box center [1150, 277] width 47 height 48
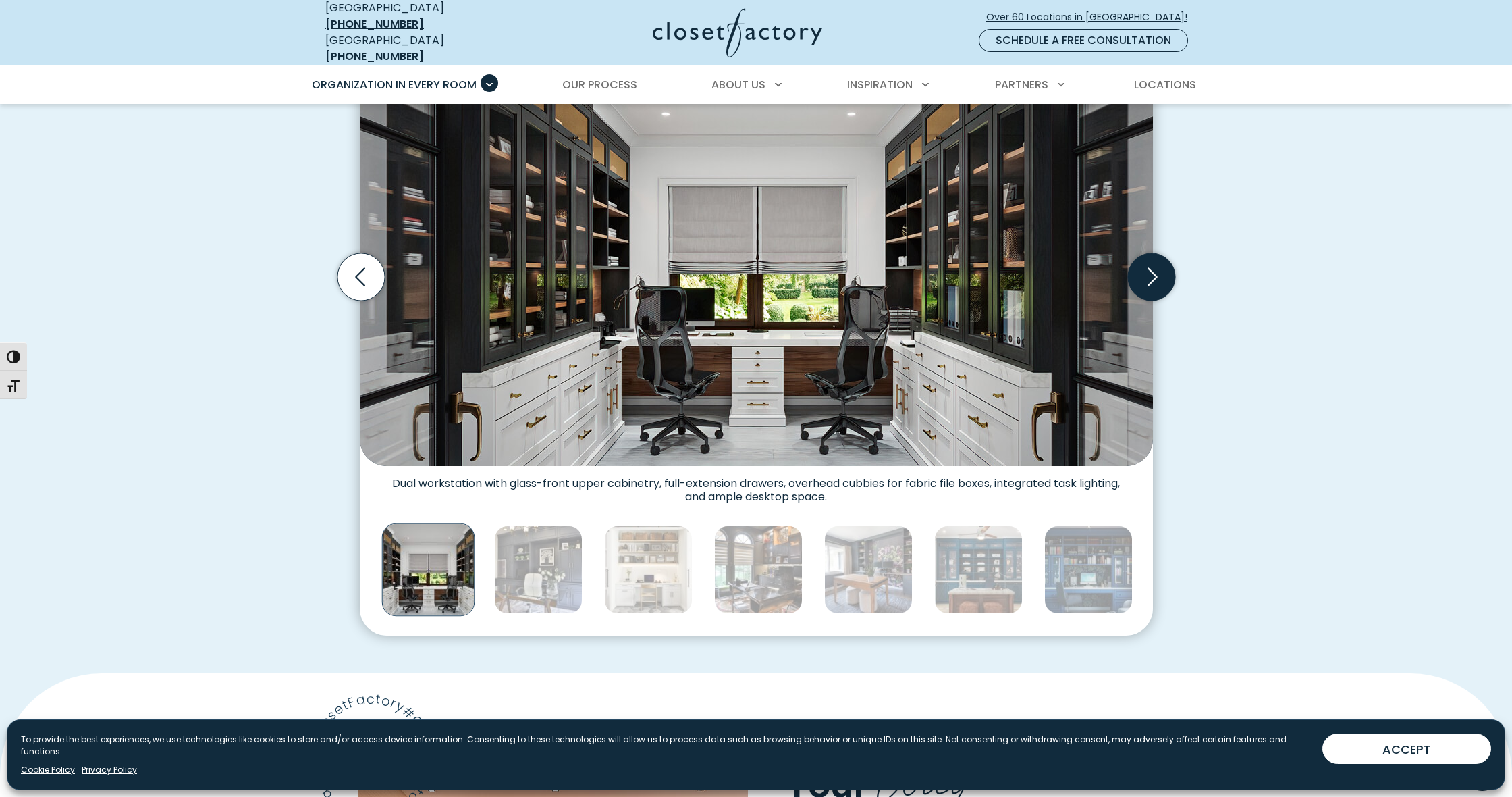
click at [1151, 271] on icon "Next slide" at bounding box center [1150, 277] width 47 height 48
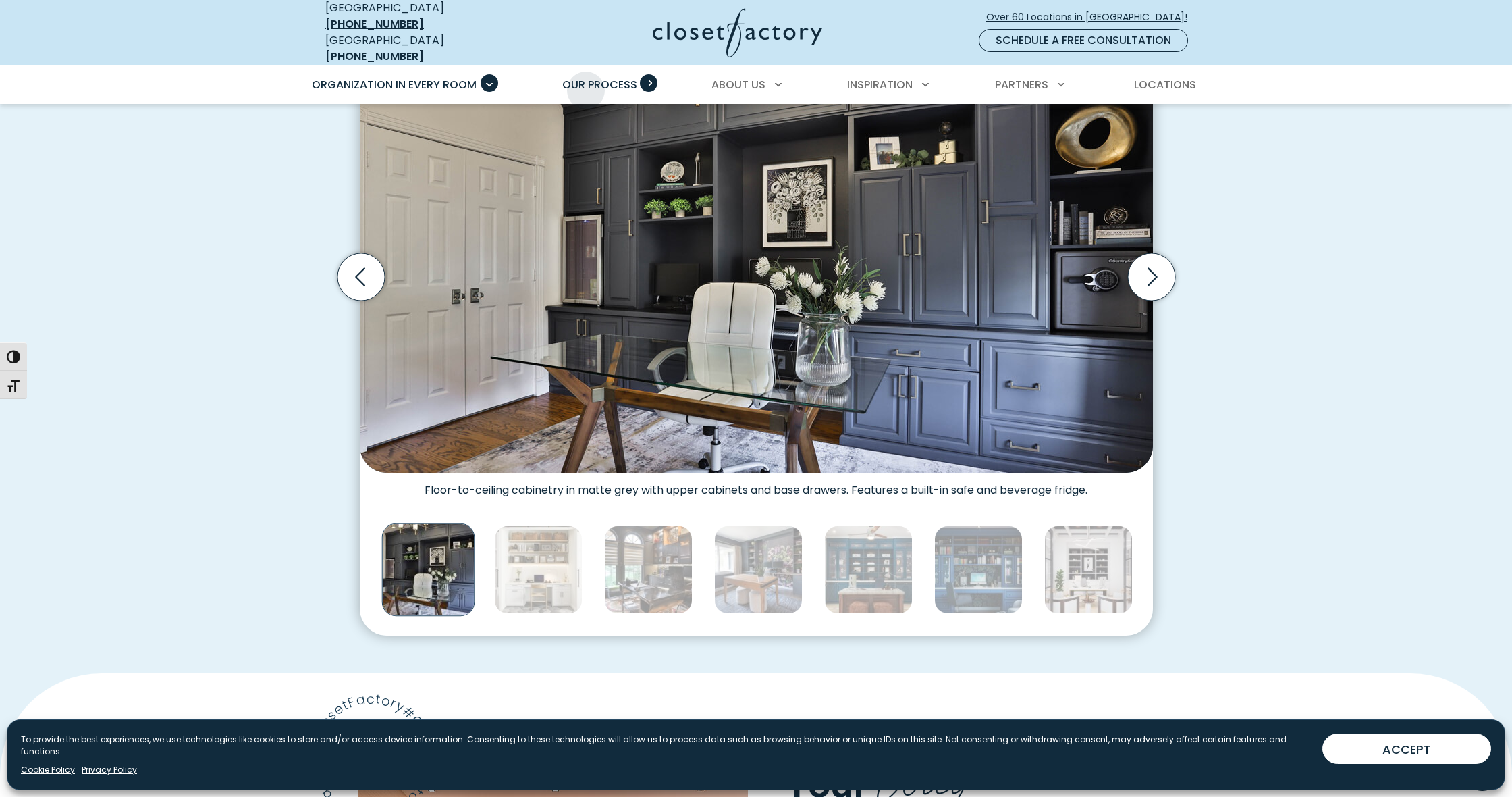
click at [586, 80] on span "Our Process" at bounding box center [600, 85] width 75 height 16
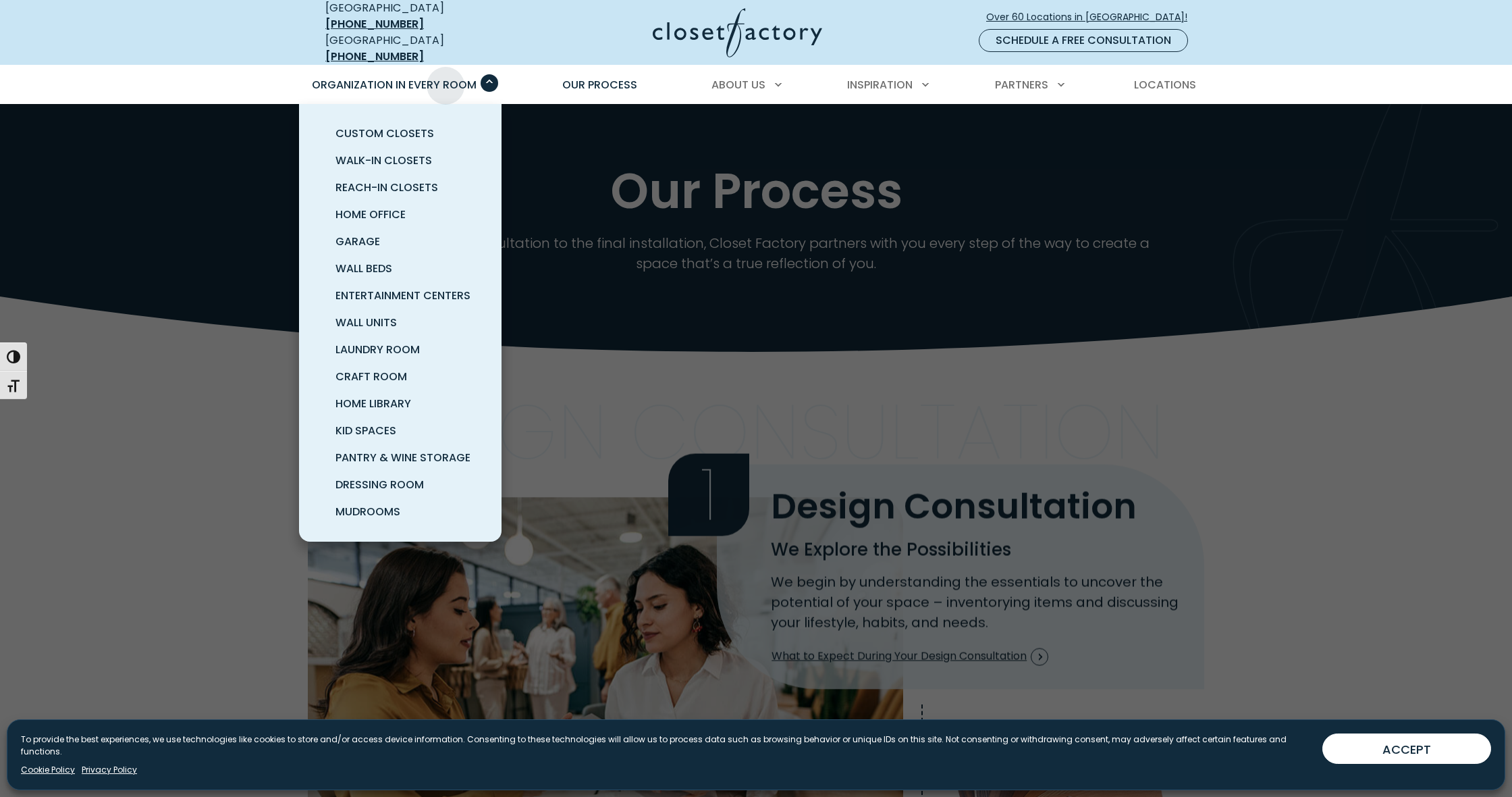
click at [446, 77] on span "Organization in Every Room" at bounding box center [394, 85] width 164 height 16
click at [433, 450] on span "Pantry & Wine Storage" at bounding box center [403, 457] width 135 height 16
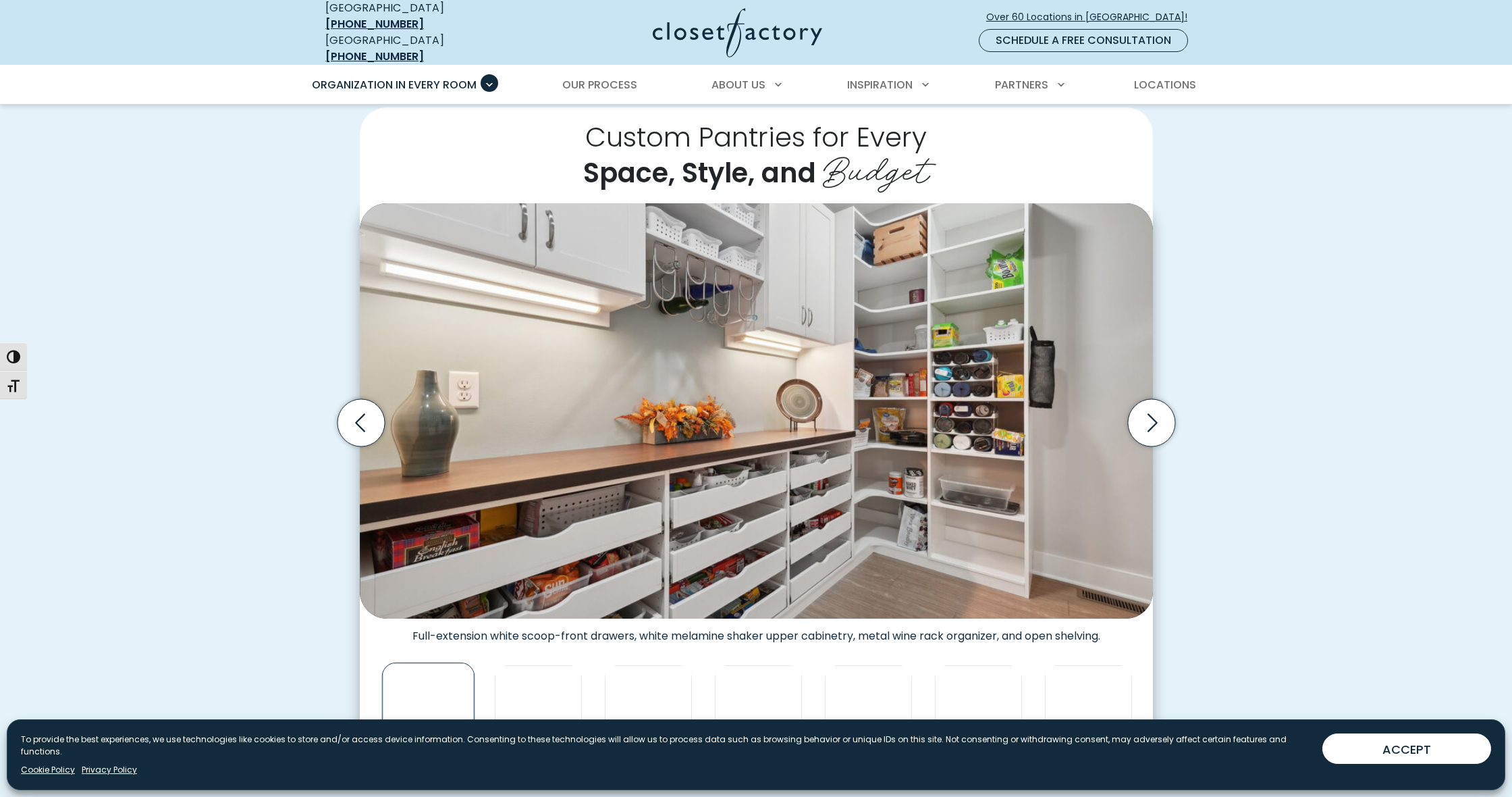
scroll to position [330, 0]
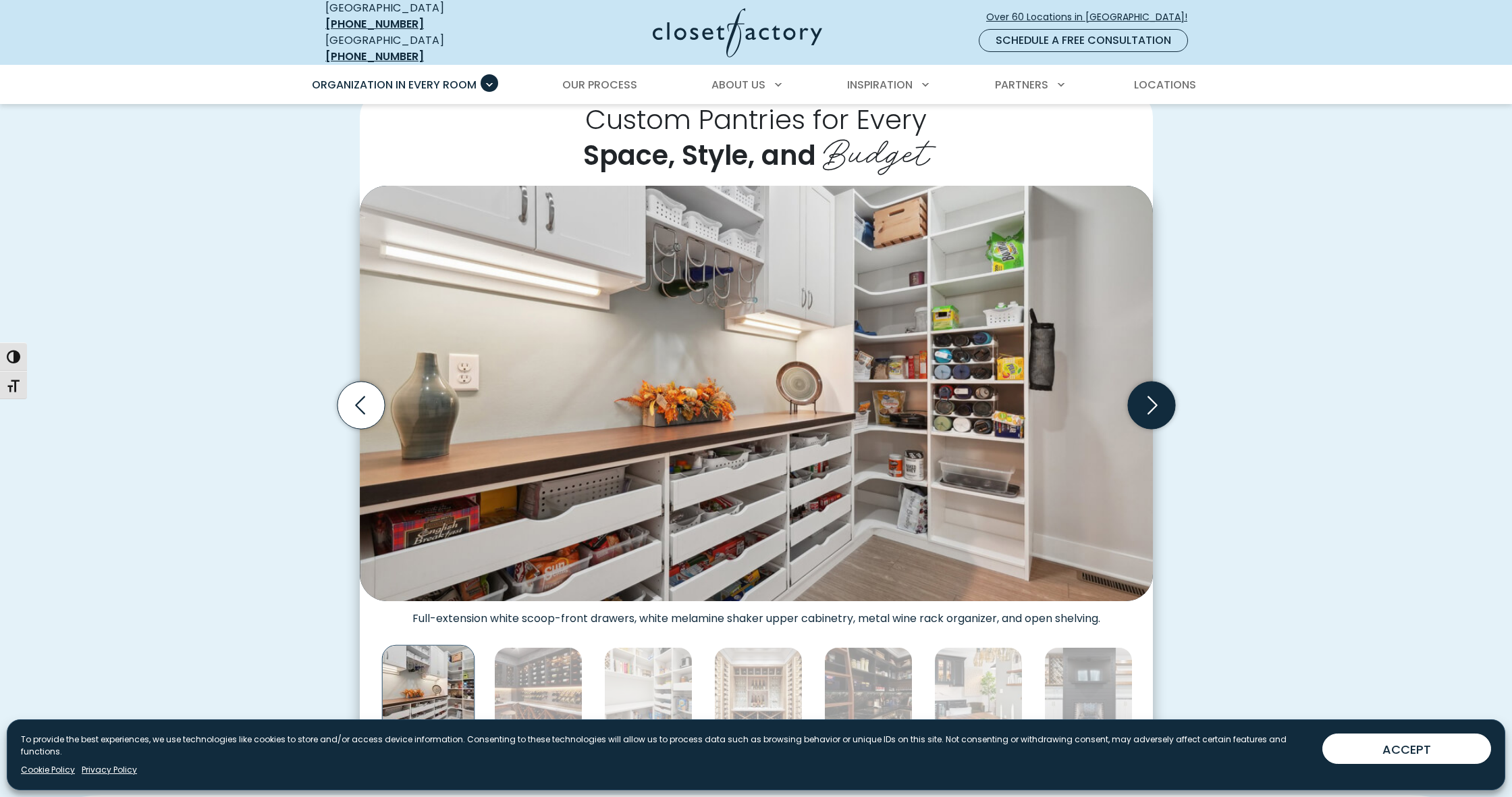
click at [1144, 390] on icon "Next slide" at bounding box center [1150, 405] width 47 height 48
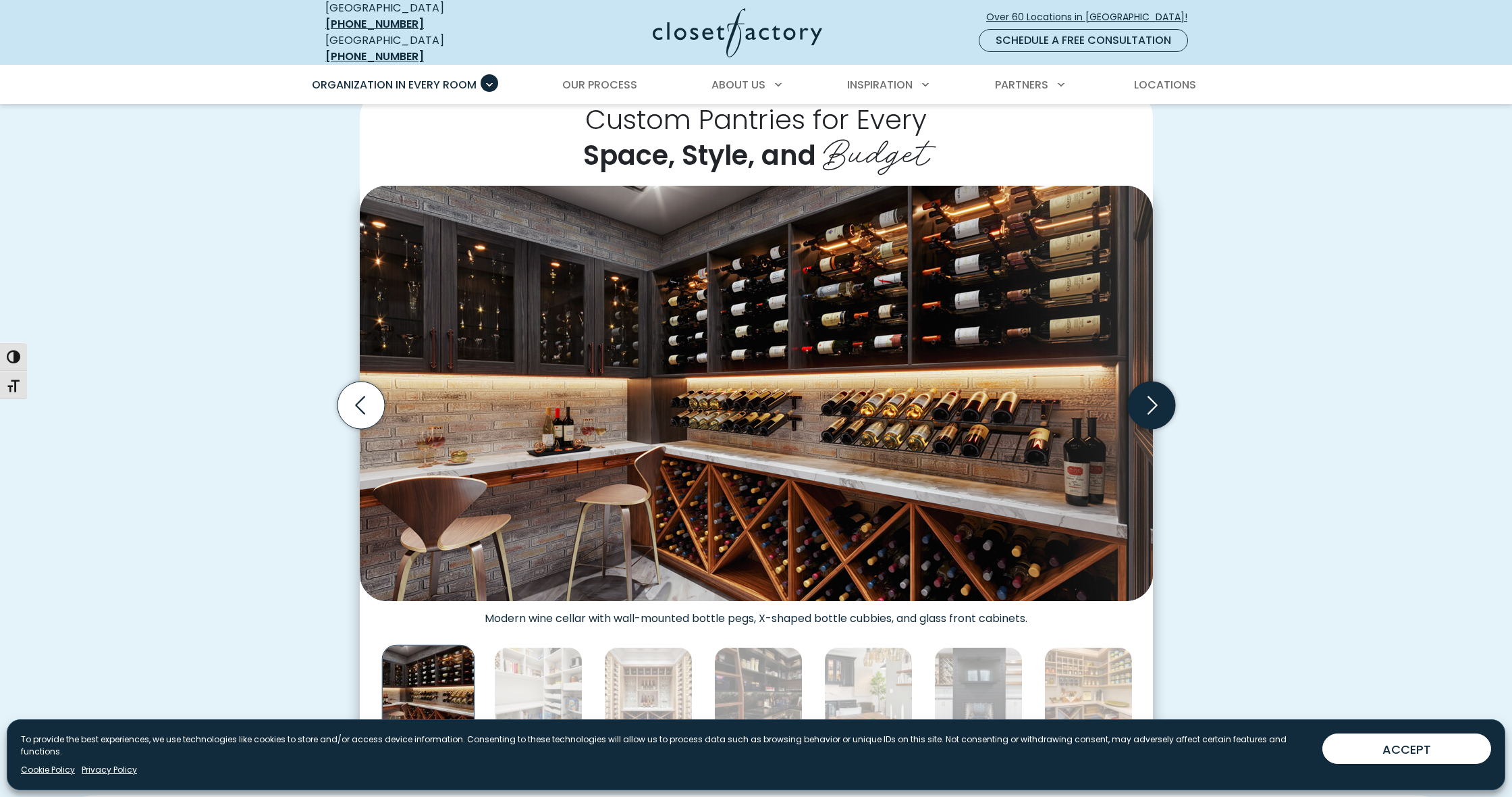
click at [1145, 389] on icon "Next slide" at bounding box center [1150, 405] width 47 height 48
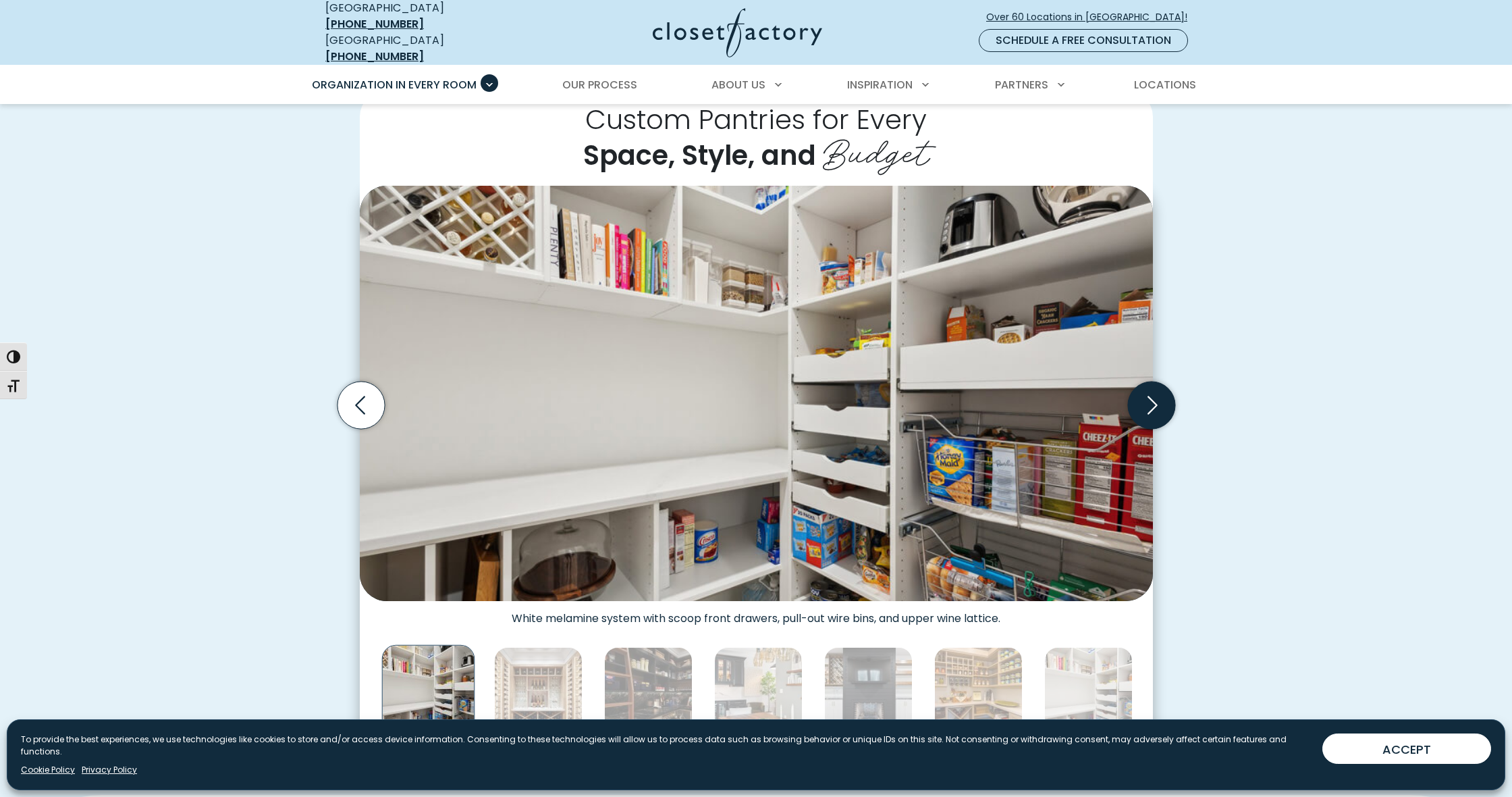
click at [1145, 389] on icon "Next slide" at bounding box center [1150, 405] width 47 height 48
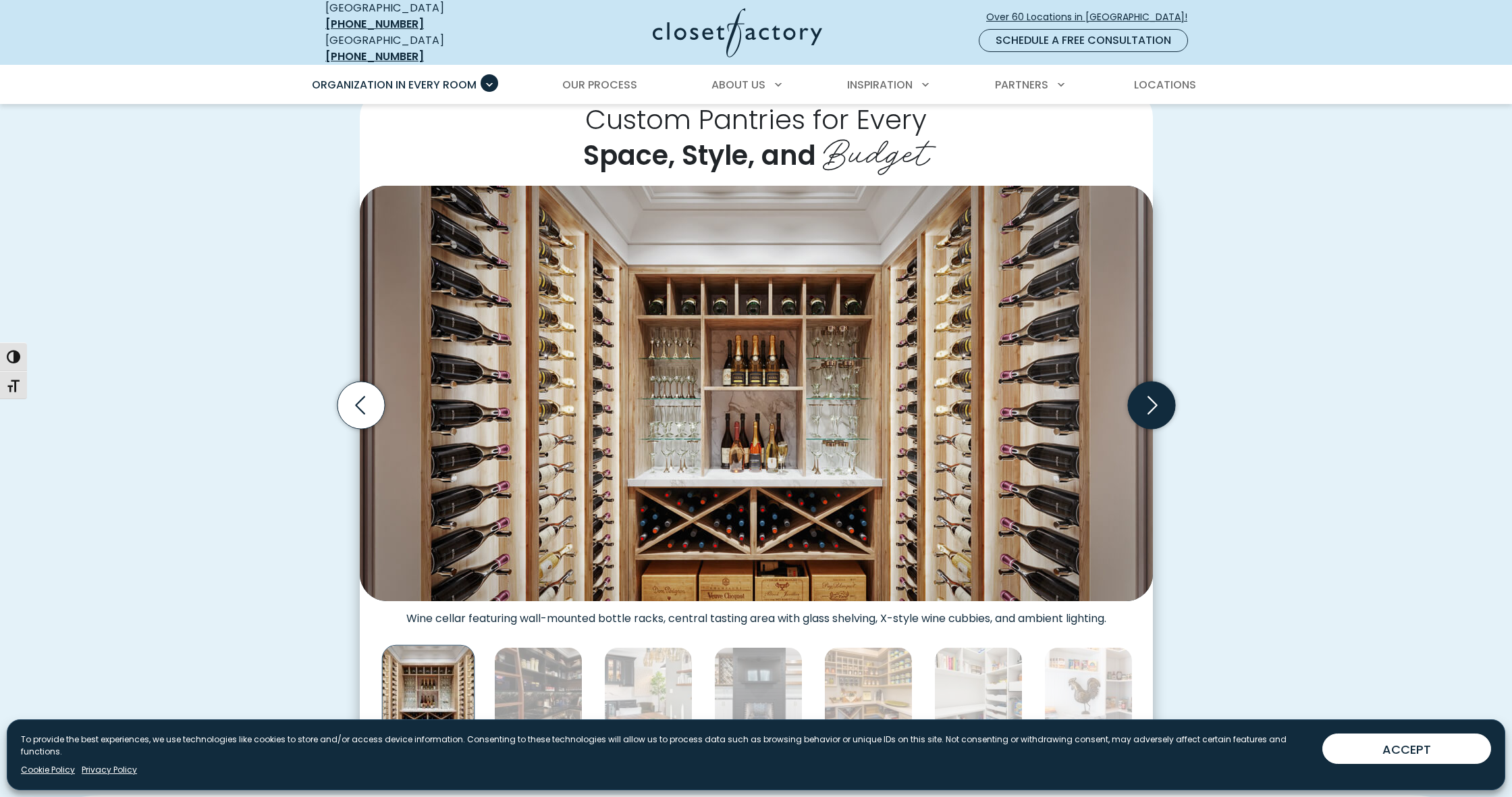
click at [1145, 389] on icon "Next slide" at bounding box center [1150, 405] width 47 height 48
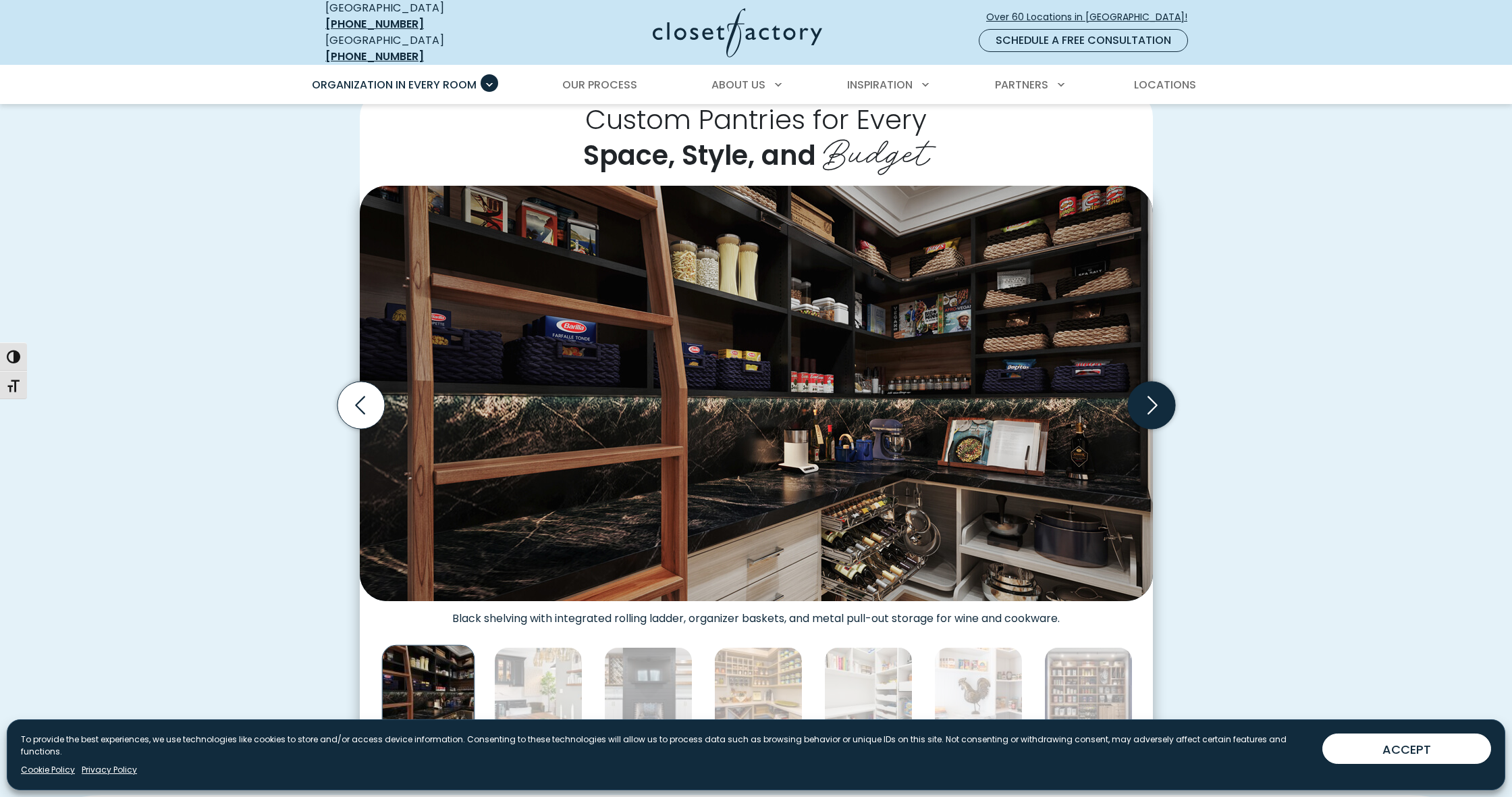
click at [1145, 389] on icon "Next slide" at bounding box center [1150, 405] width 47 height 48
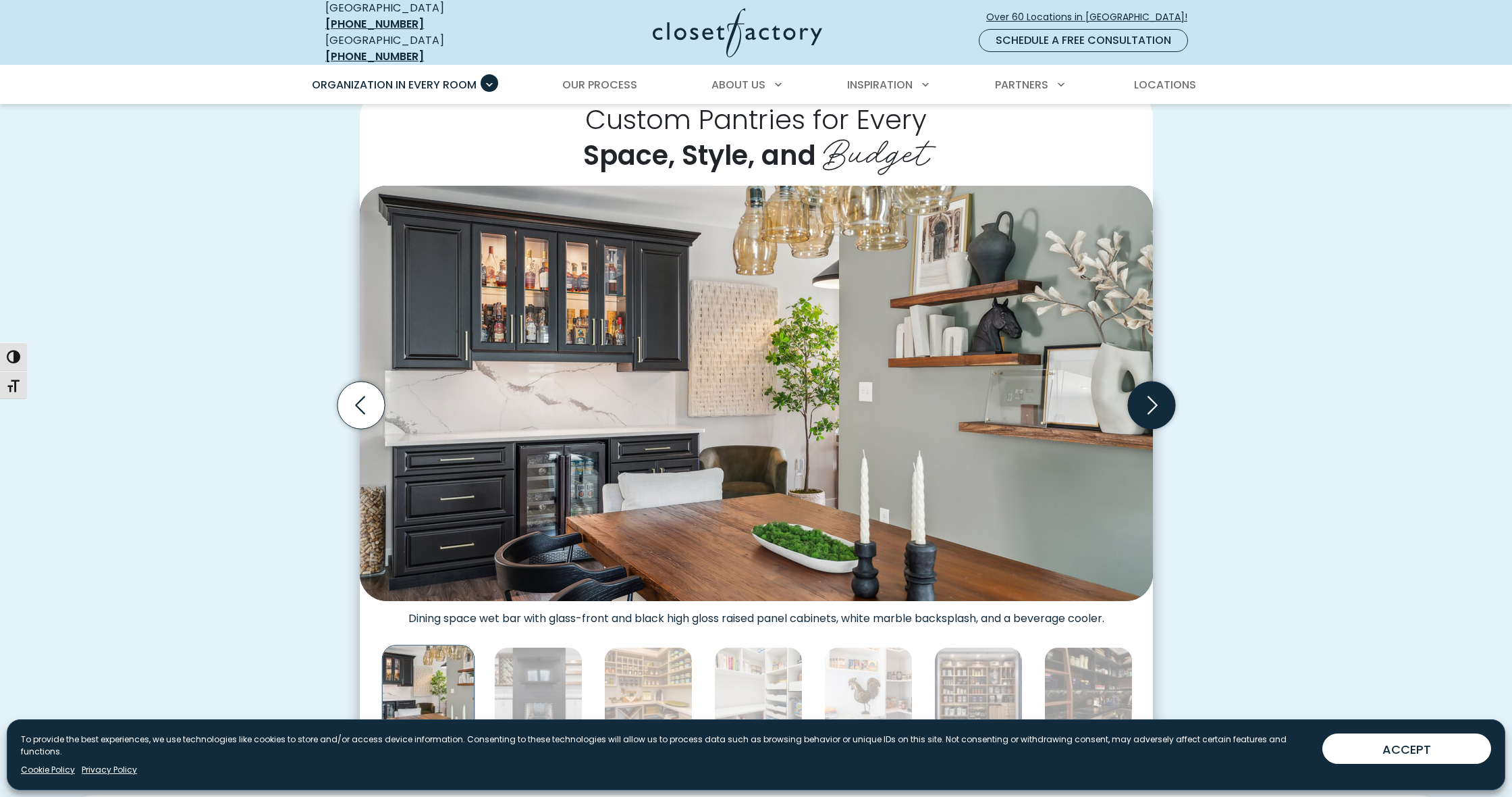
click at [1146, 389] on icon "Next slide" at bounding box center [1150, 405] width 47 height 48
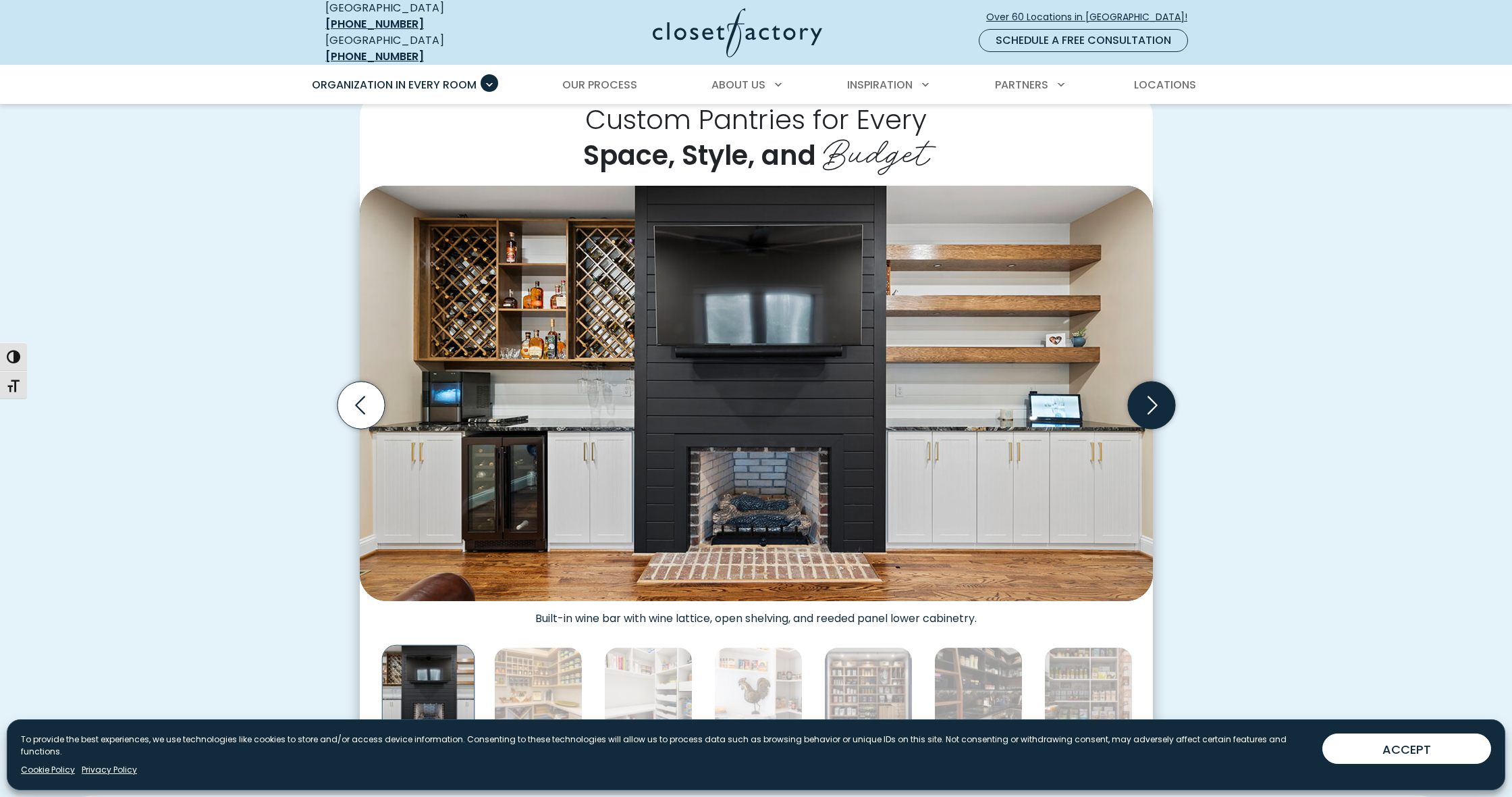
click at [1146, 389] on icon "Next slide" at bounding box center [1150, 405] width 47 height 48
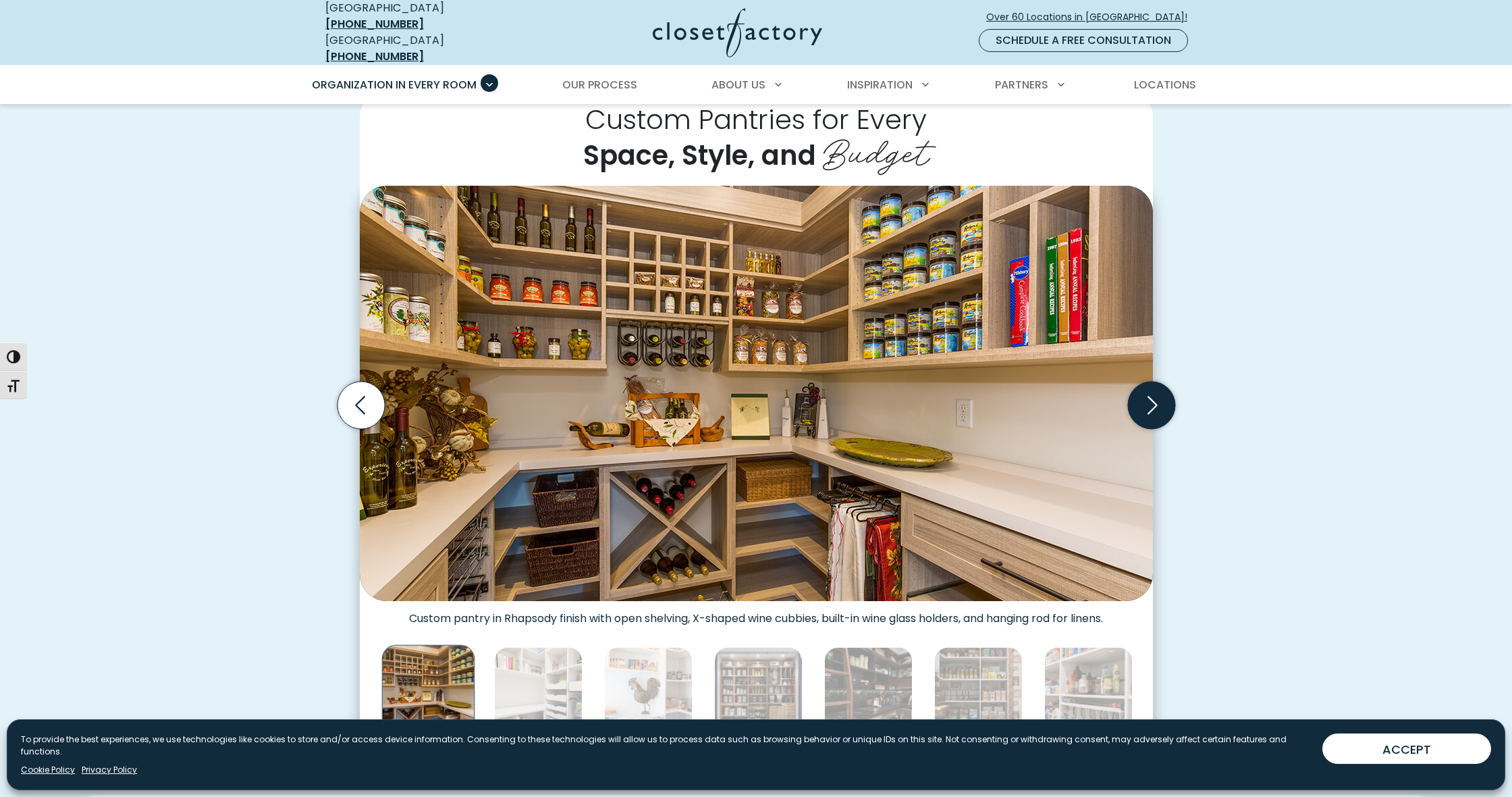
click at [1146, 389] on icon "Next slide" at bounding box center [1150, 405] width 47 height 48
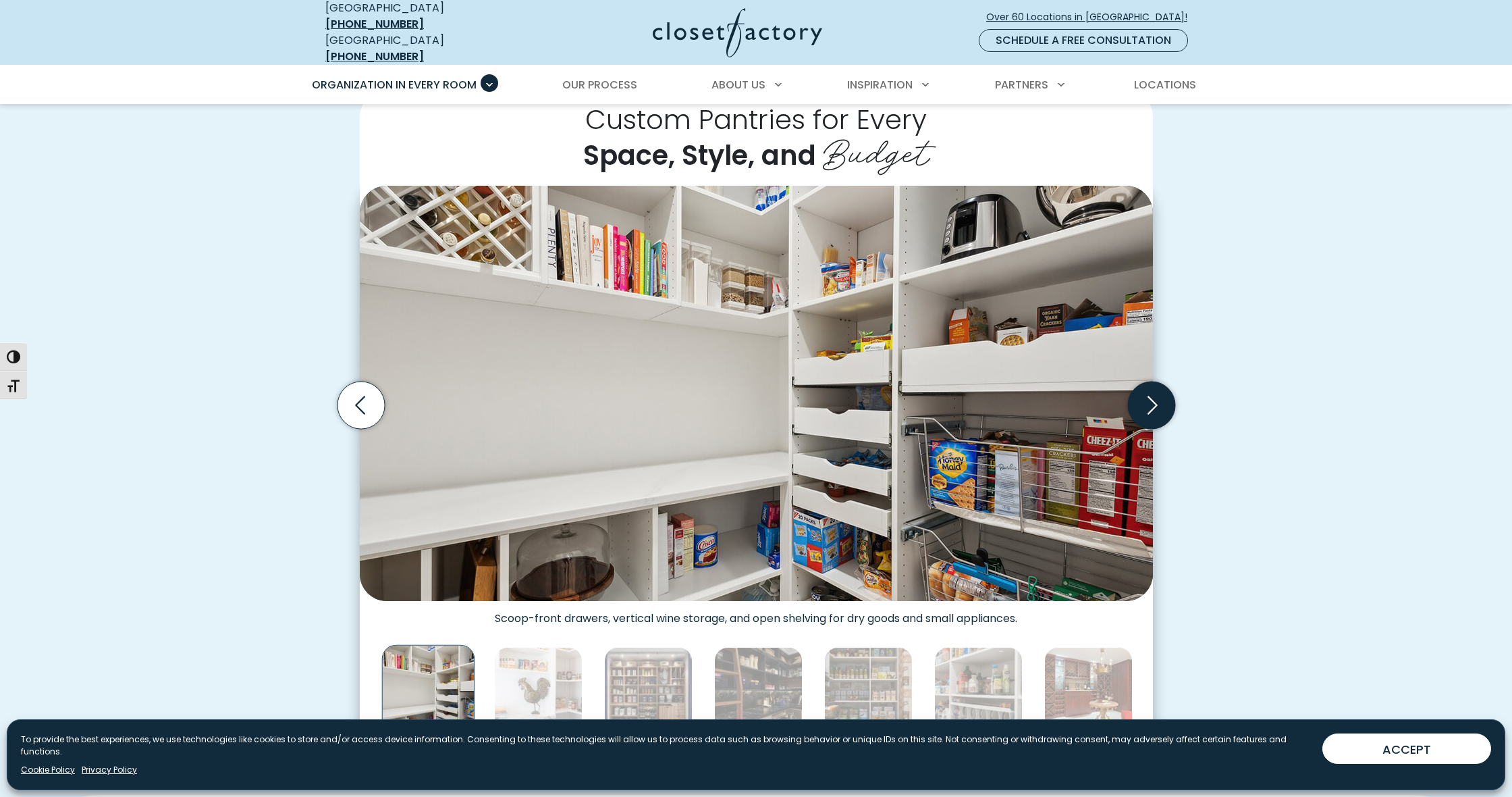
click at [1146, 389] on icon "Next slide" at bounding box center [1150, 405] width 47 height 48
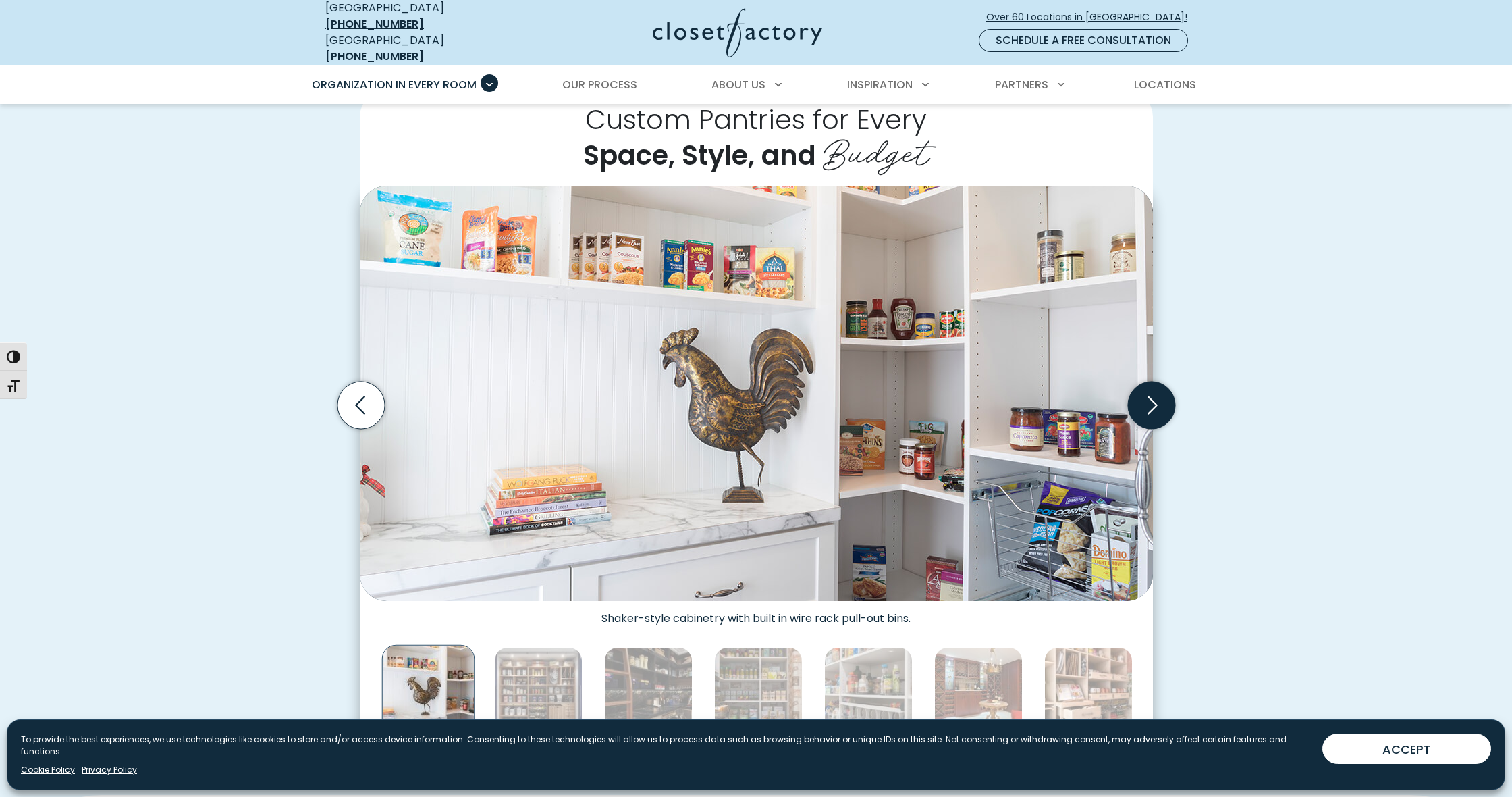
click at [1146, 389] on icon "Next slide" at bounding box center [1150, 405] width 47 height 48
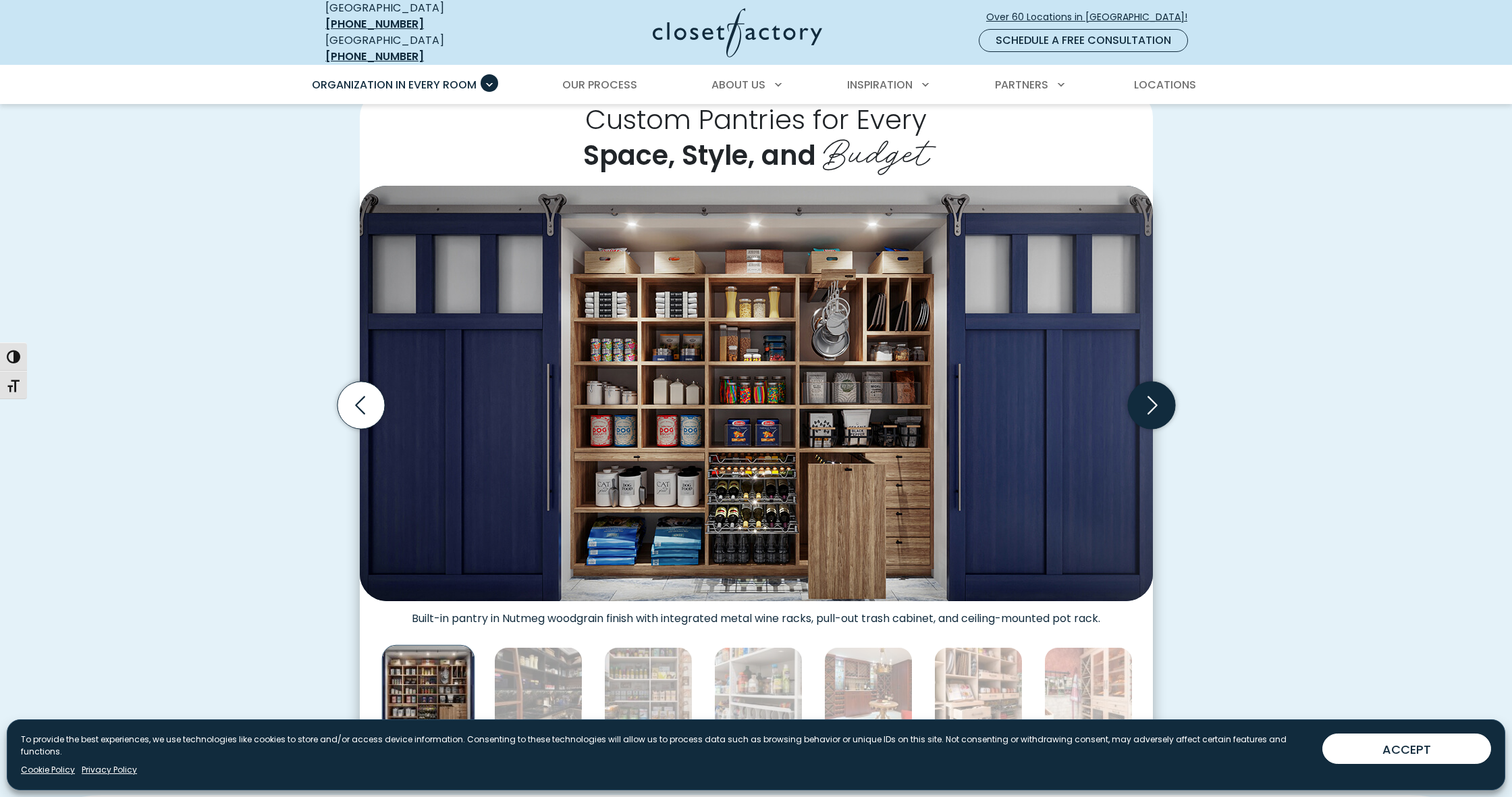
click at [1146, 389] on icon "Next slide" at bounding box center [1150, 405] width 47 height 48
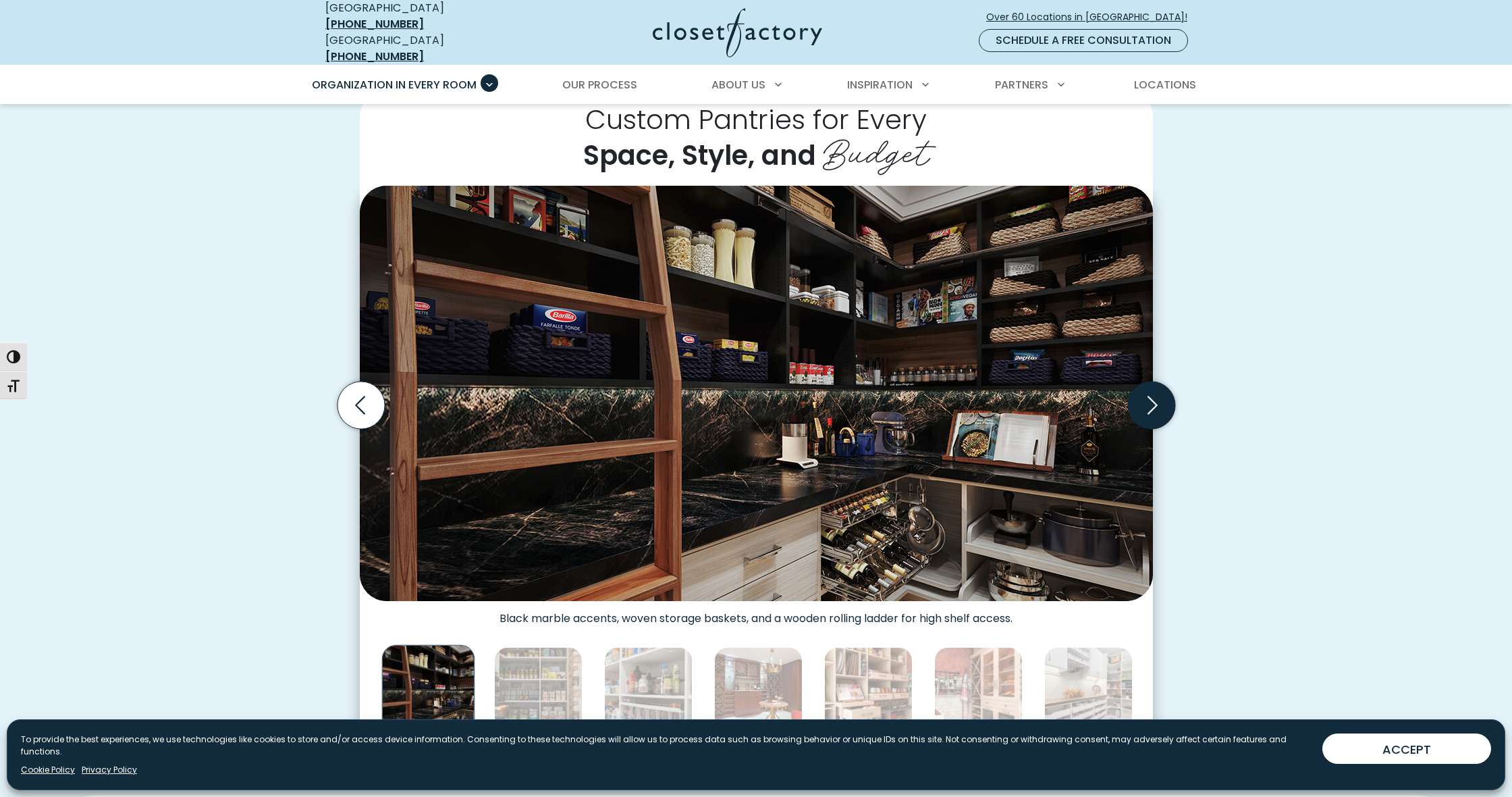
click at [1146, 389] on icon "Next slide" at bounding box center [1150, 405] width 47 height 48
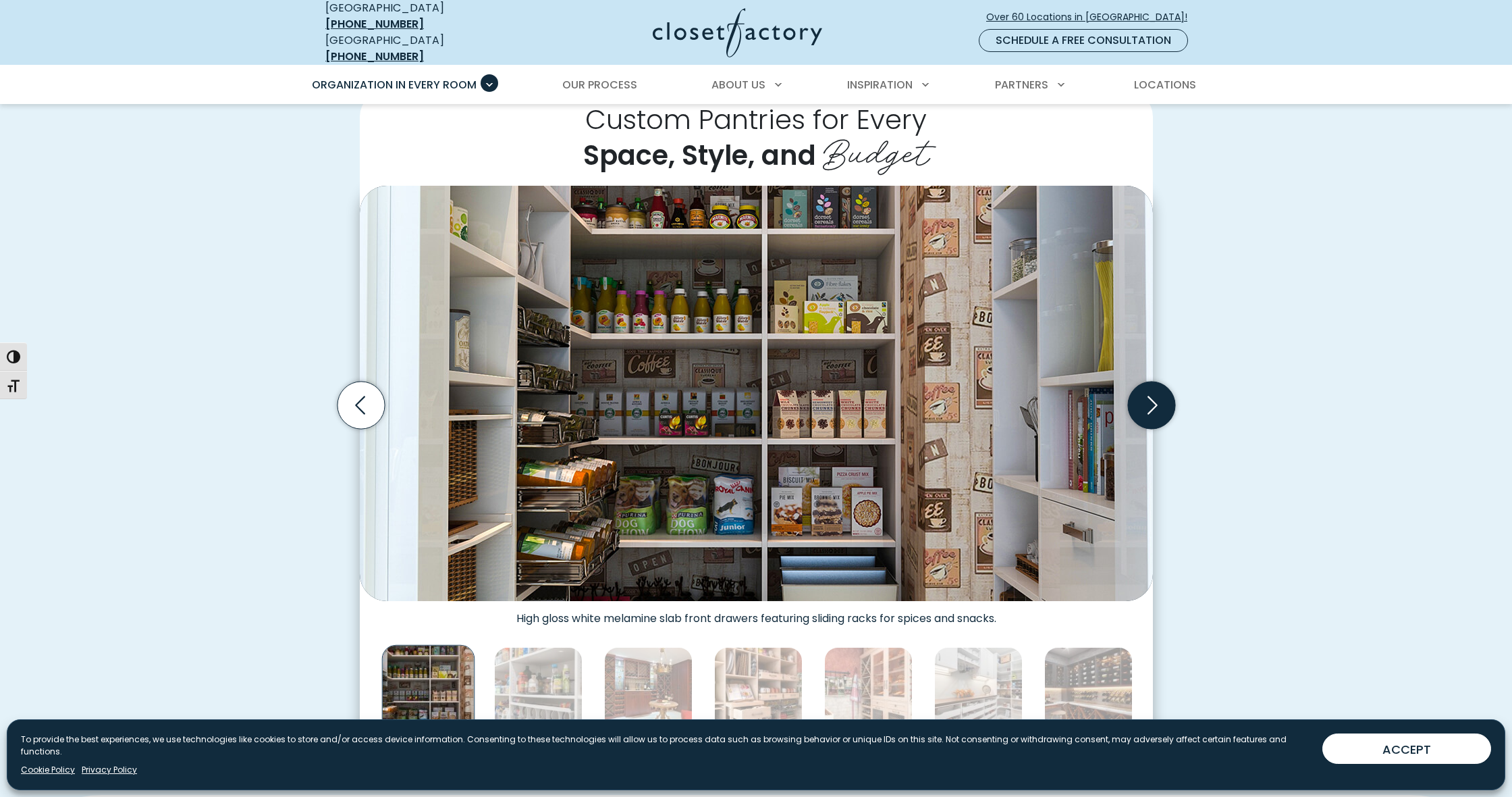
click at [1146, 389] on icon "Next slide" at bounding box center [1150, 405] width 47 height 48
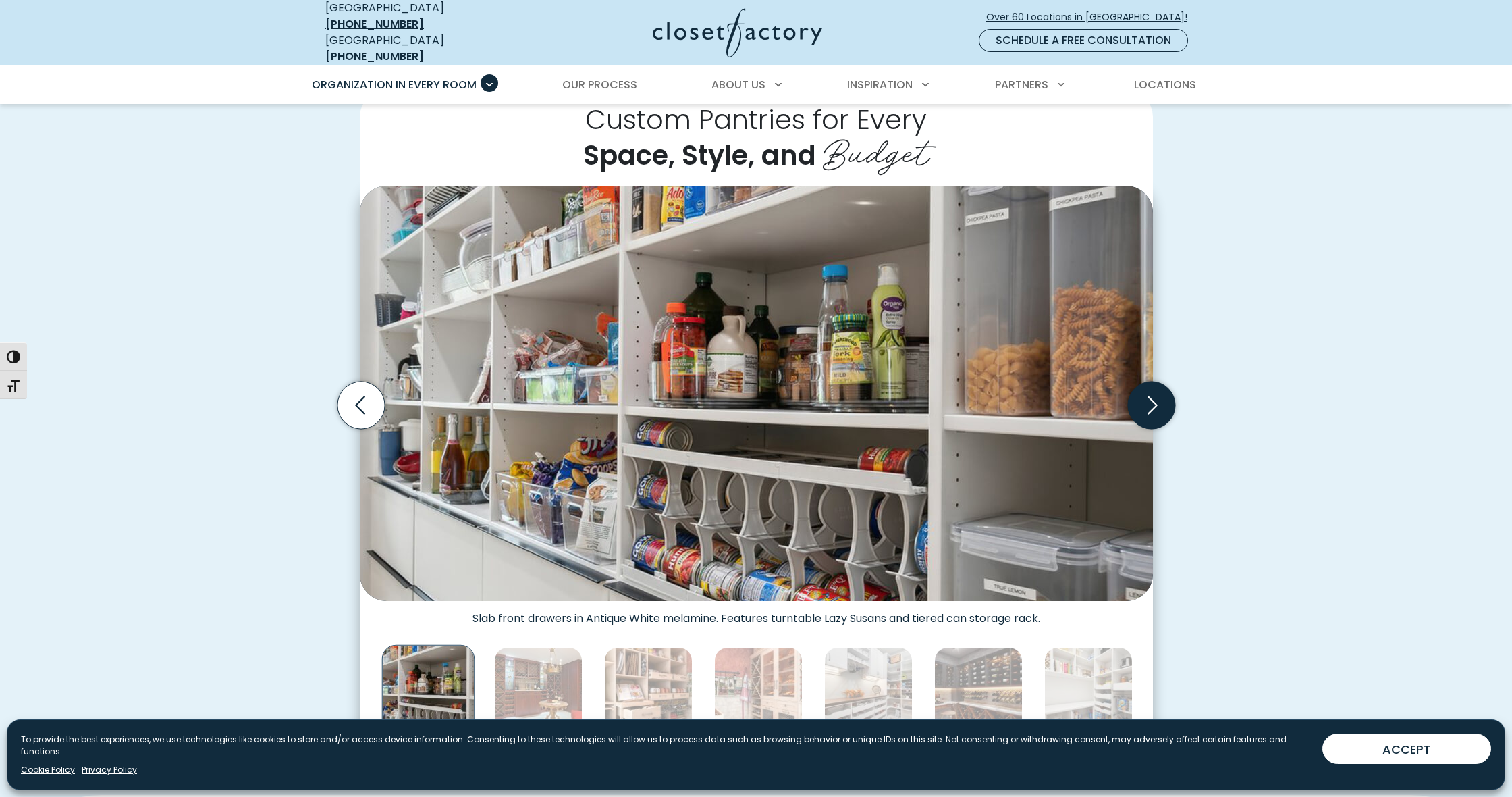
click at [1146, 389] on icon "Next slide" at bounding box center [1150, 405] width 47 height 48
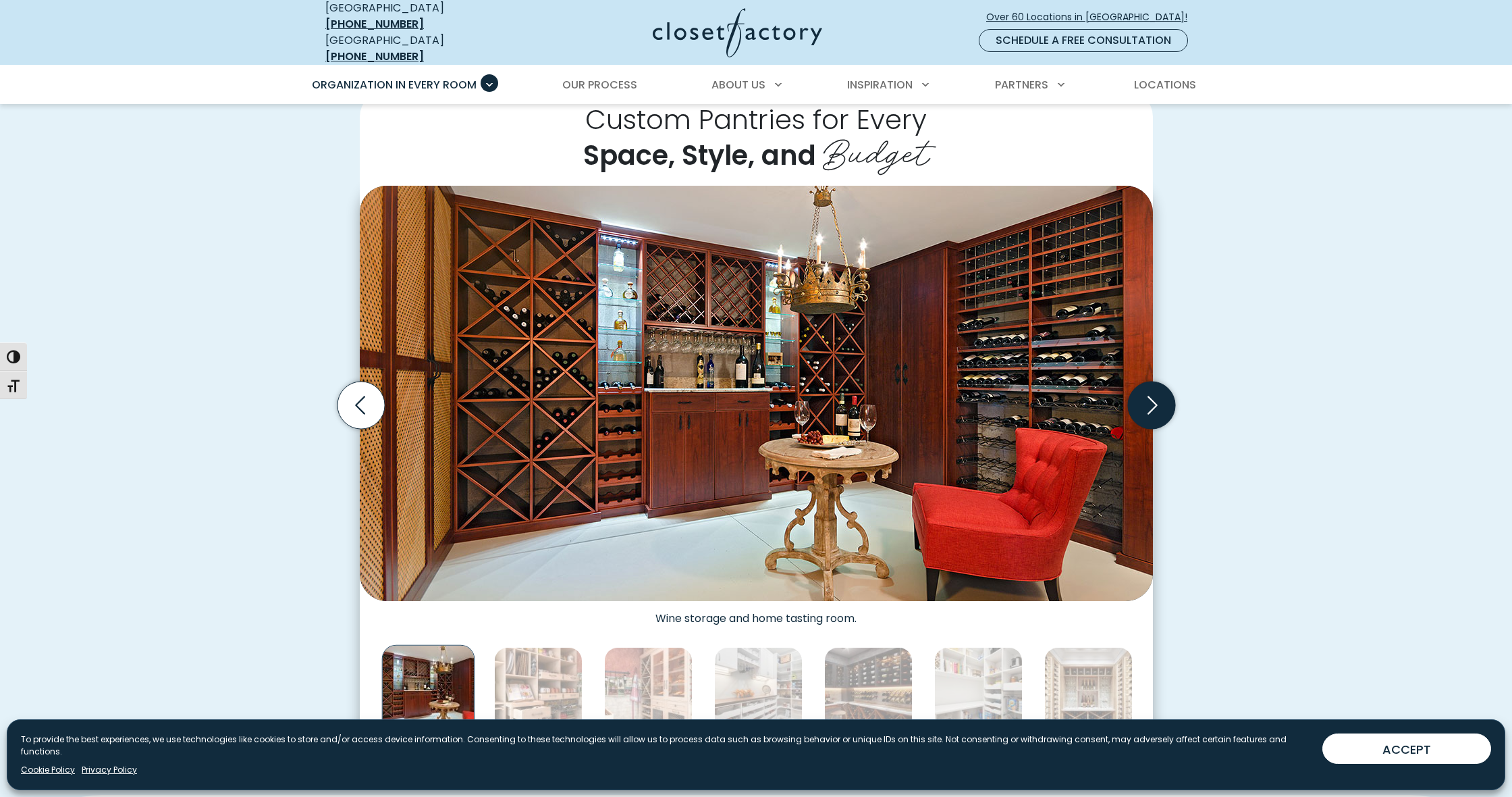
click at [1146, 389] on icon "Next slide" at bounding box center [1150, 405] width 47 height 48
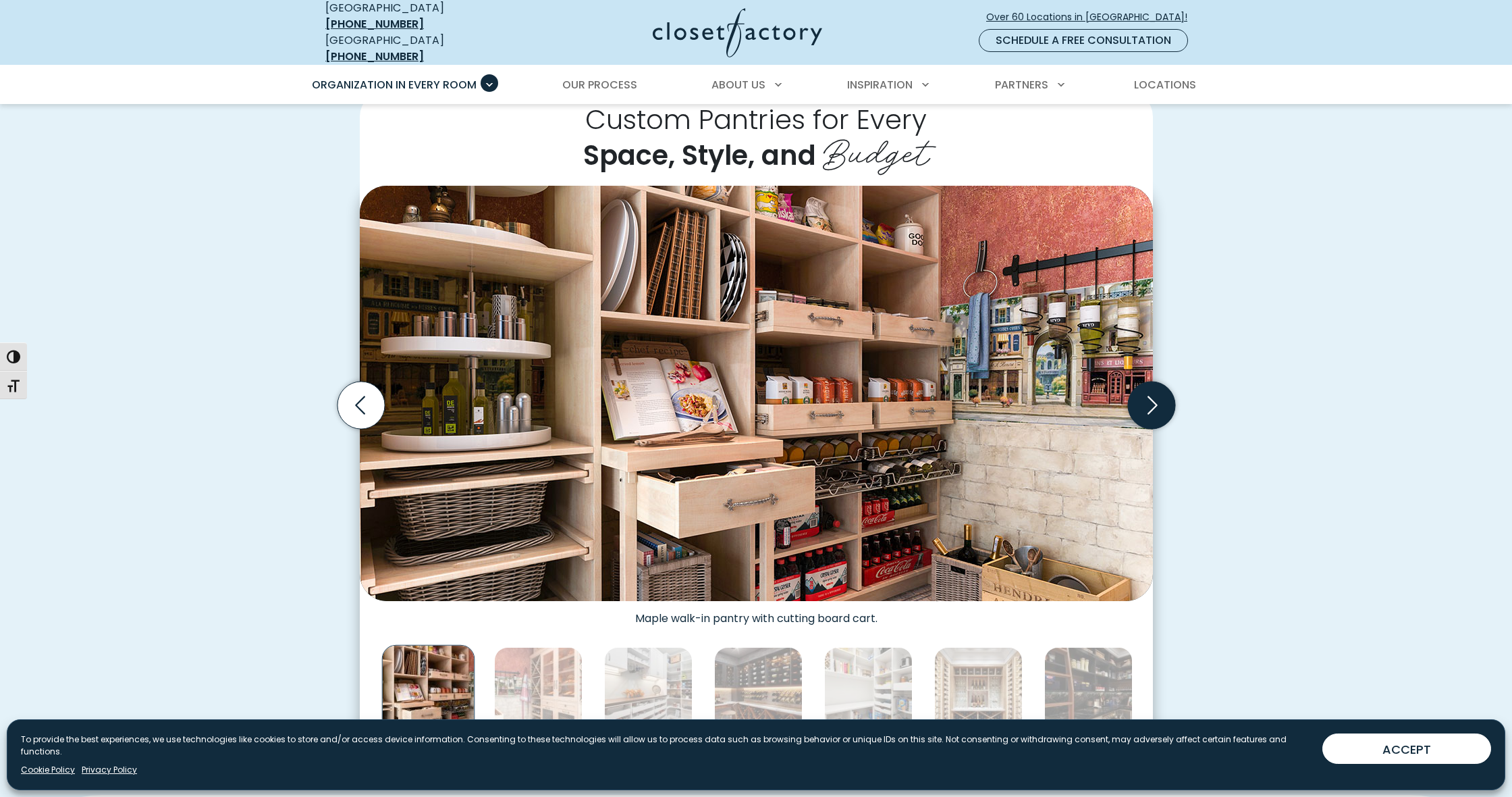
click at [1146, 389] on icon "Next slide" at bounding box center [1150, 405] width 47 height 48
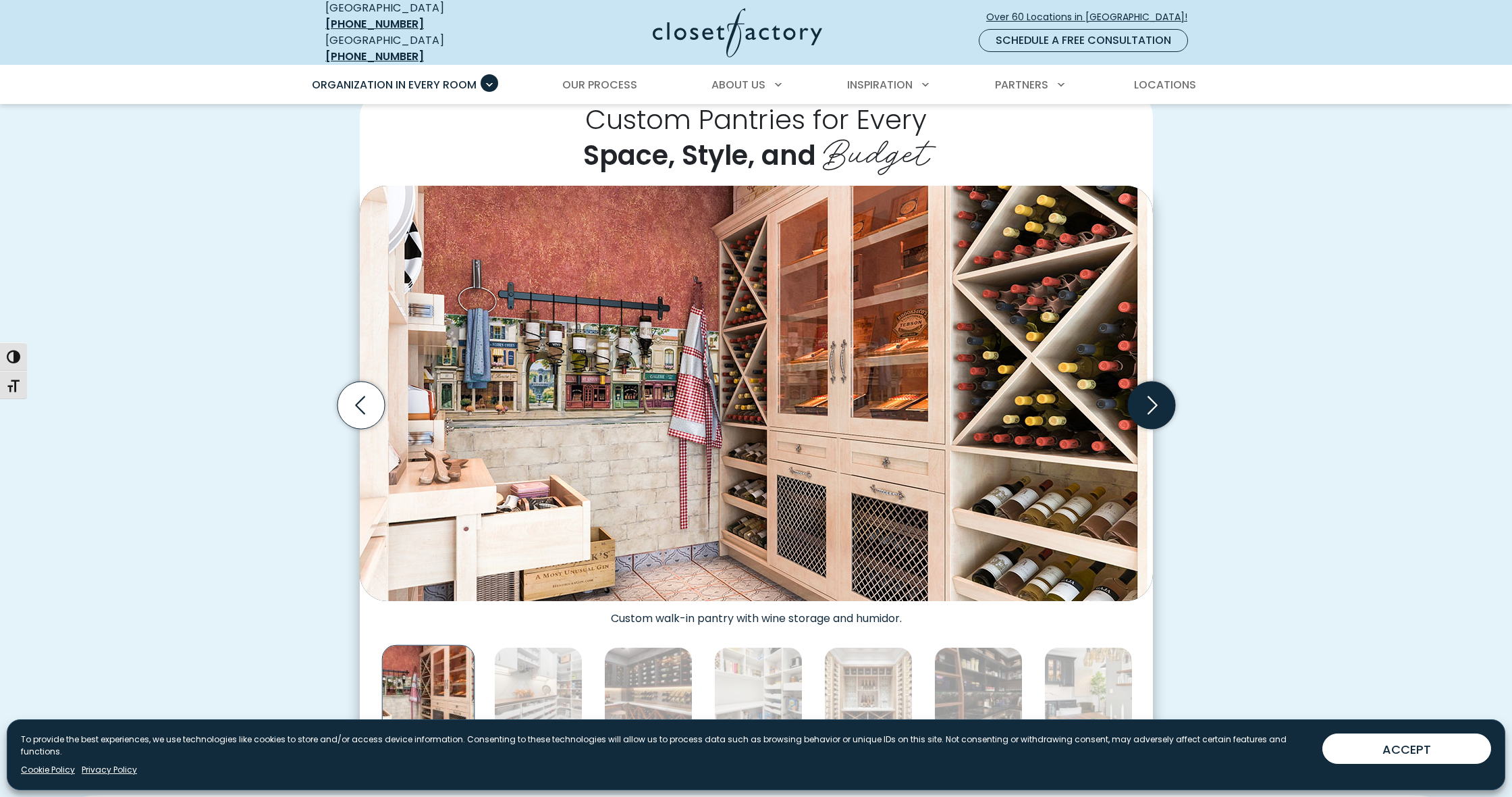
click at [1146, 389] on icon "Next slide" at bounding box center [1150, 405] width 47 height 48
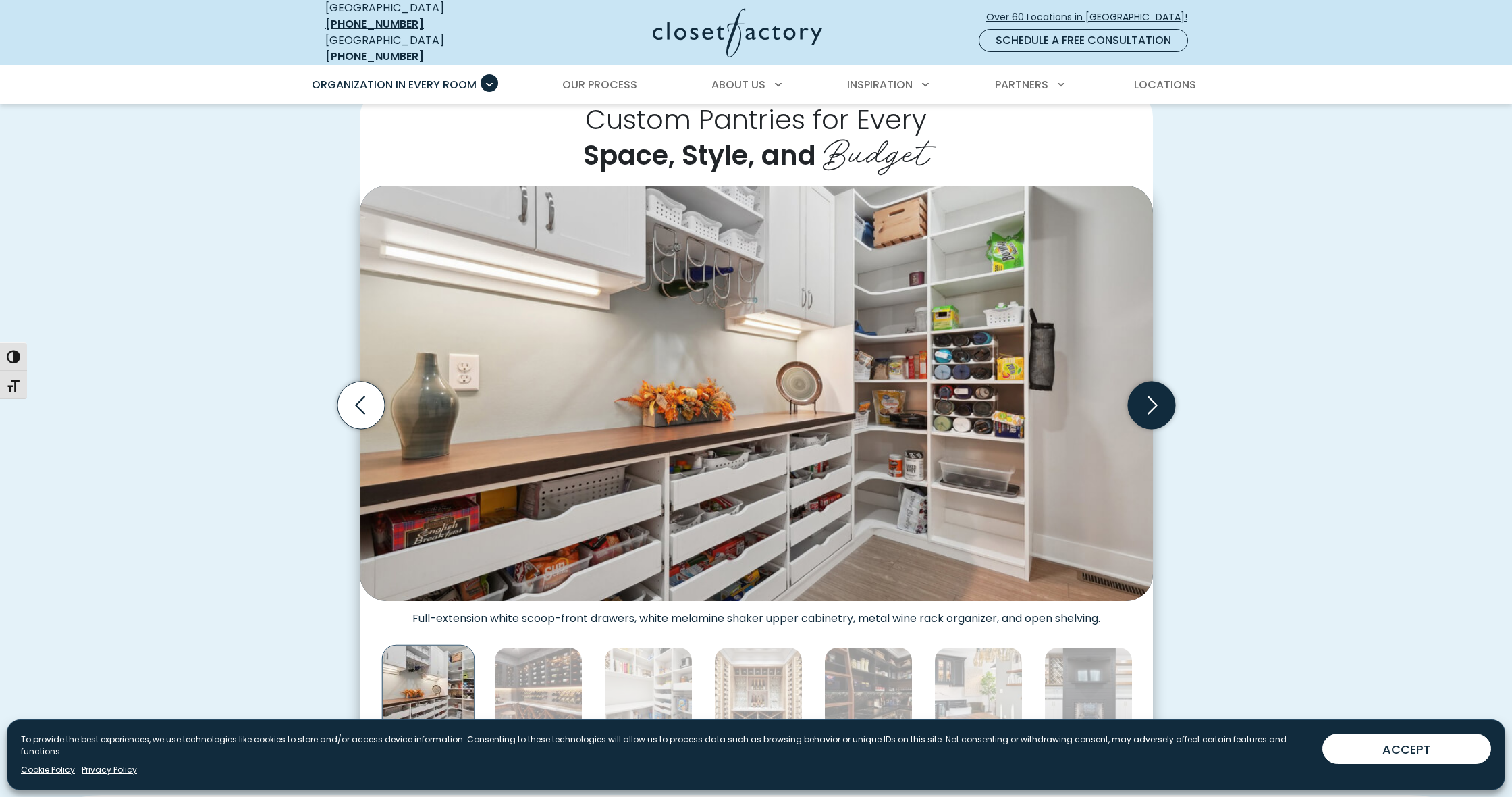
click at [1146, 389] on icon "Next slide" at bounding box center [1150, 405] width 47 height 48
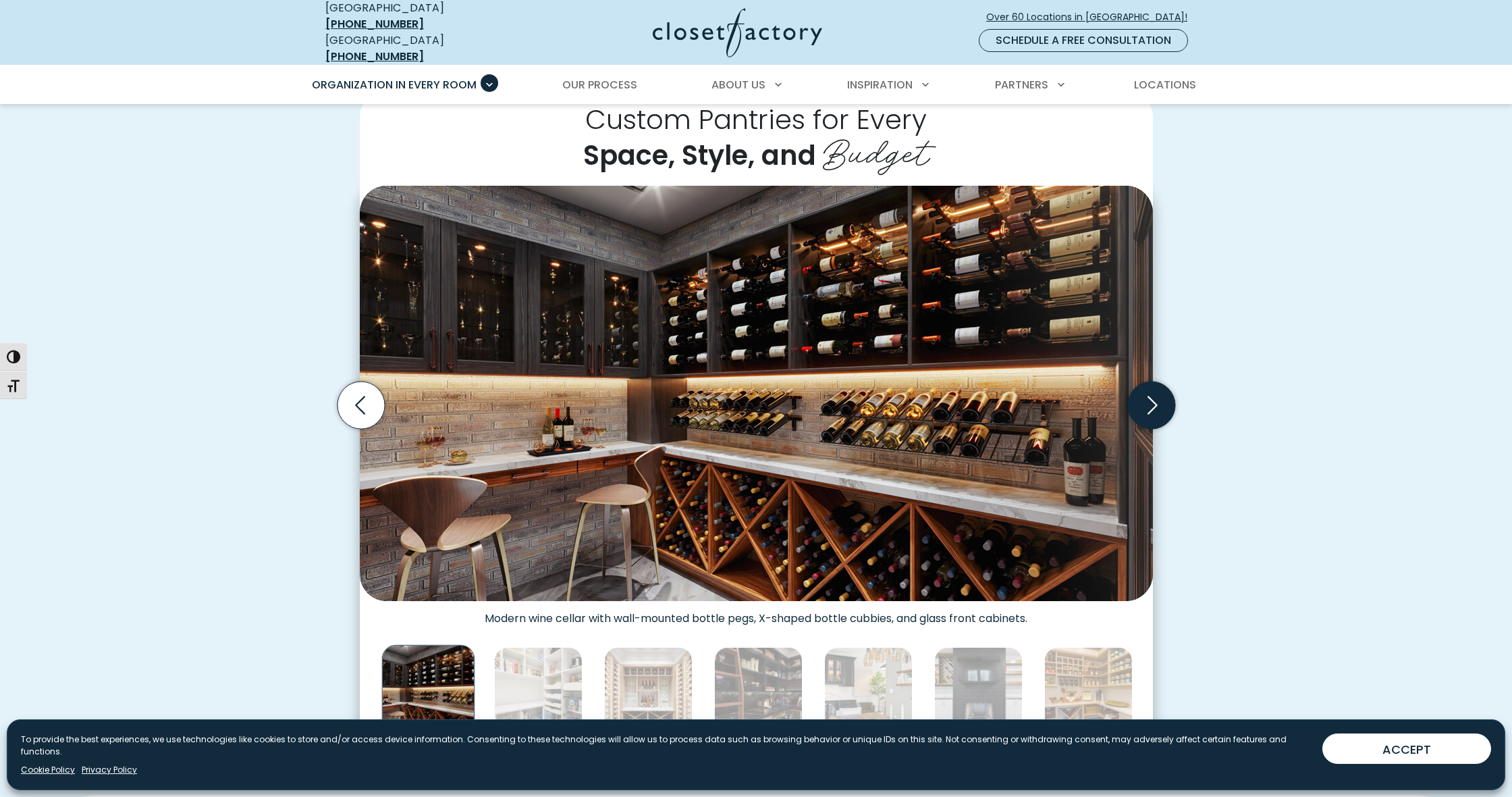
click at [1146, 389] on icon "Next slide" at bounding box center [1150, 405] width 47 height 48
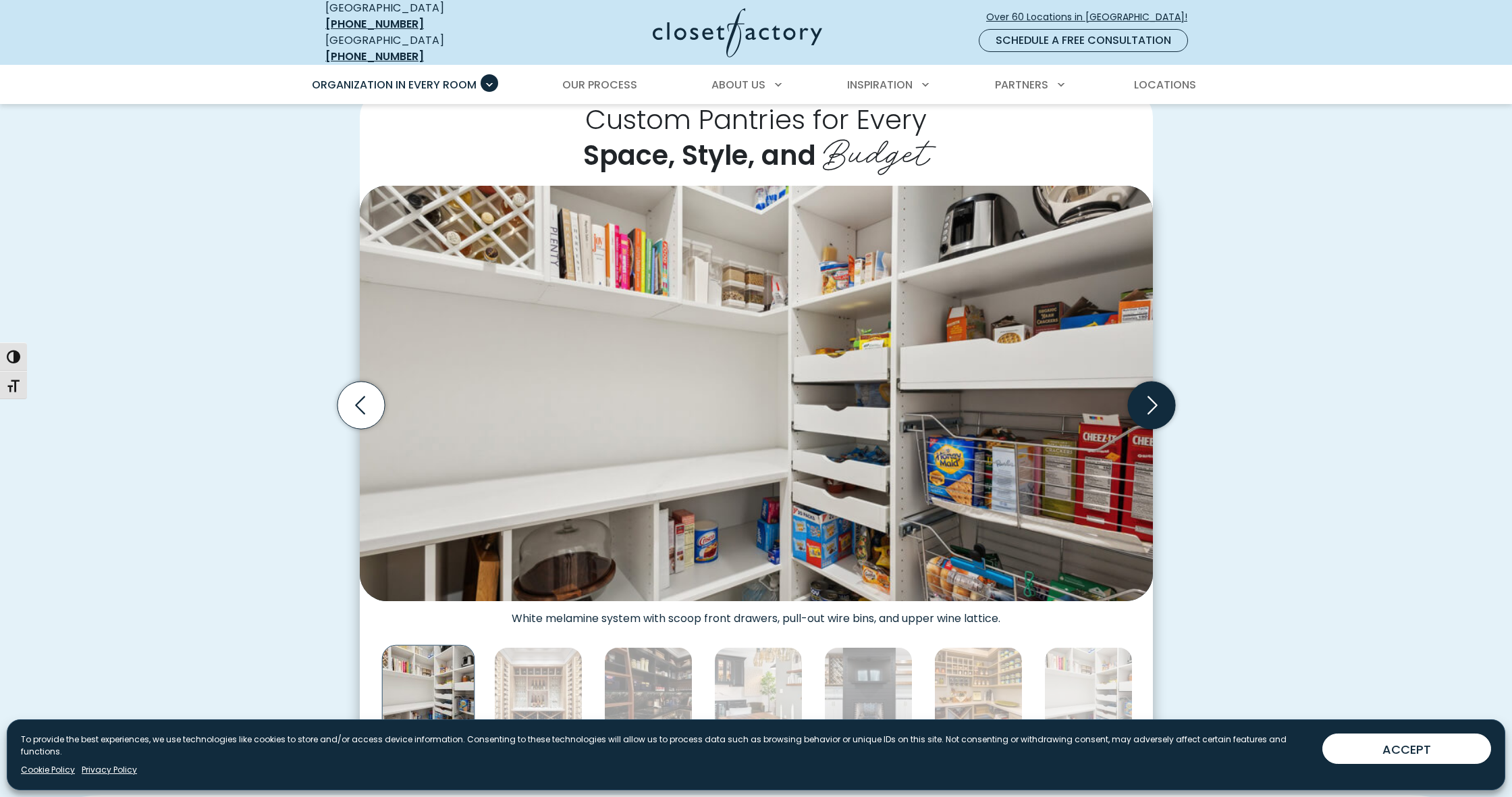
click at [1146, 389] on icon "Next slide" at bounding box center [1150, 405] width 47 height 48
